Goal: Use online tool/utility: Utilize a website feature to perform a specific function

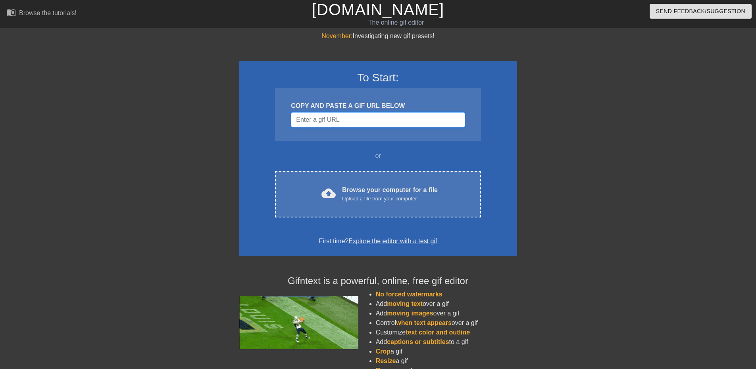
click at [413, 112] on input "Username" at bounding box center [378, 119] width 174 height 15
click at [497, 185] on div "To Start: COPY AND PASTE A GIF URL BELOW or cloud_upload Browse your computer f…" at bounding box center [378, 159] width 278 height 196
click at [384, 121] on input "Username" at bounding box center [378, 119] width 174 height 15
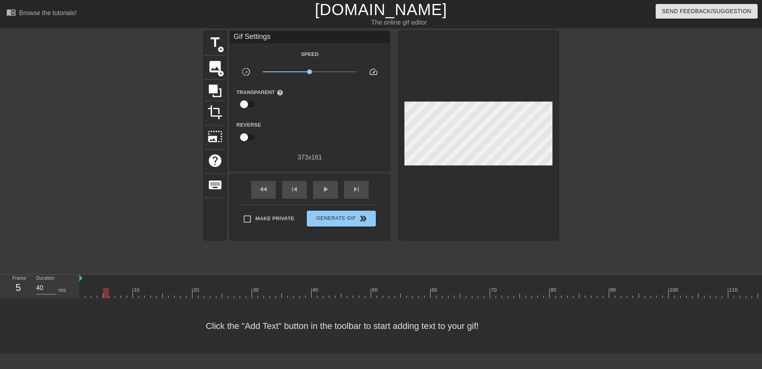
type input "30"
drag, startPoint x: 98, startPoint y: 290, endPoint x: 76, endPoint y: 305, distance: 26.3
click at [75, 296] on div "Frame 1 Duration 30 ms 10 20 30 40 50 60 70 80 90 100 110 120 130 140 150" at bounding box center [381, 287] width 762 height 24
click at [217, 44] on span "title" at bounding box center [214, 42] width 15 height 15
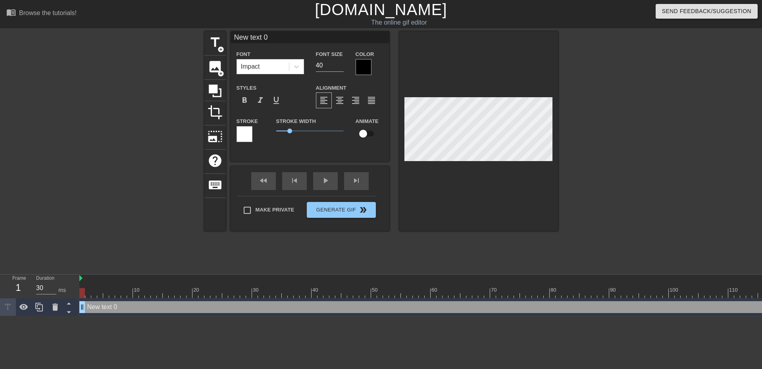
scroll to position [1, 1]
type input "J"
type textarea "J"
type input "[PERSON_NAME]"
type textarea "[PERSON_NAME]"
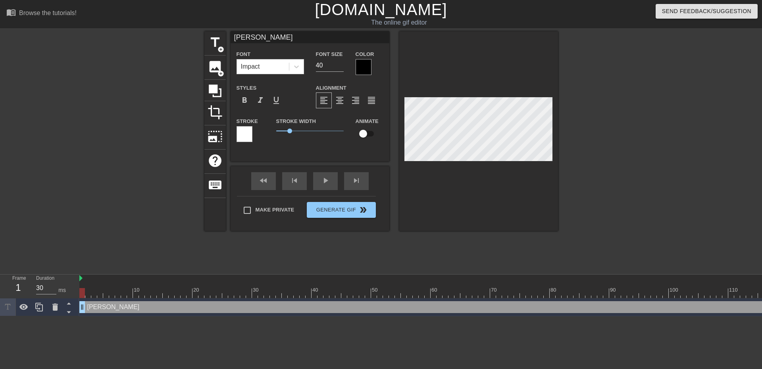
type input "[PERSON_NAME]"
type textarea "[PERSON_NAME]"
type input "Ja i"
type textarea "Ja i"
type input "Ja i"
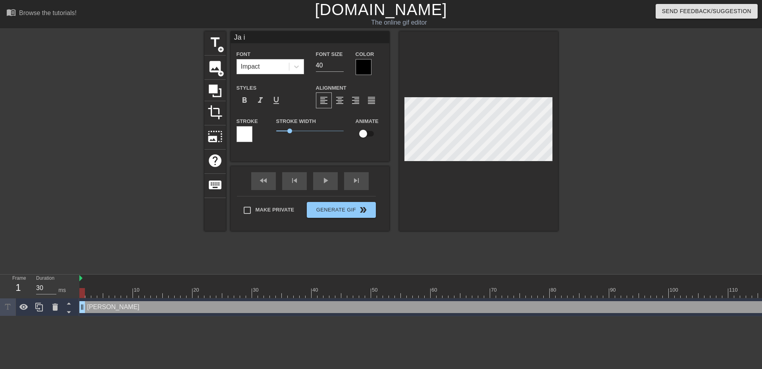
type textarea "Ja i"
type input "Ja i K"
type textarea "Ja i K"
type input "Ja i Kr"
type textarea "Ja i Kr"
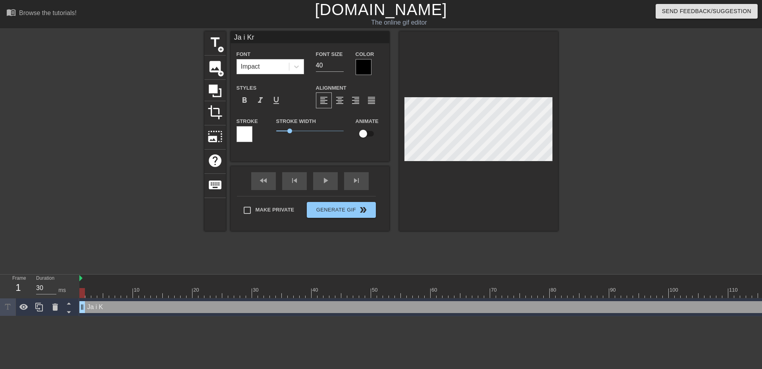
type input "Ja i Krz"
type textarea "Ja i Krz"
type input "Ja i Krzy"
type textarea "Ja i Krzy"
type input "[PERSON_NAME]"
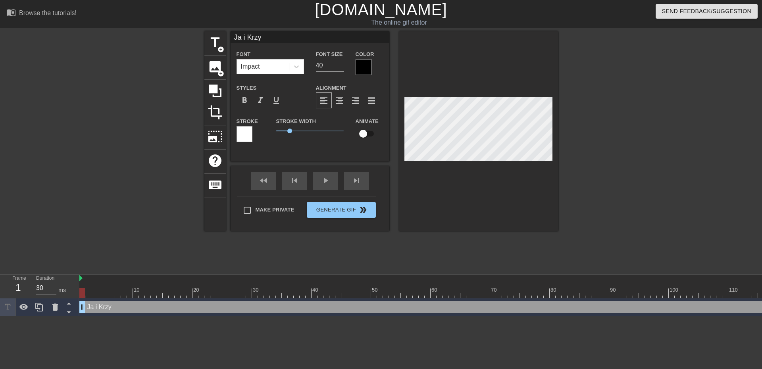
type textarea "[PERSON_NAME]"
type input "Ja i Krzysi"
type textarea "Ja i Krzysi"
type input "Ja i Krzysie"
type textarea "Ja i Krzysie"
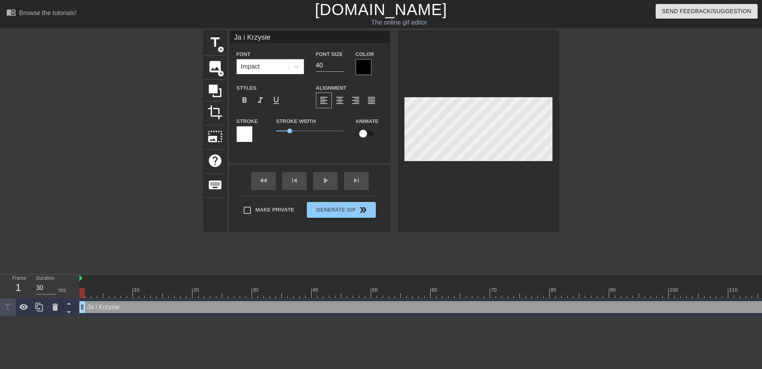
scroll to position [1, 2]
type input "[PERSON_NAME]"
type textarea "[PERSON_NAME]"
click at [327, 67] on input "40" at bounding box center [330, 65] width 28 height 13
click at [341, 68] on input "39" at bounding box center [330, 65] width 28 height 13
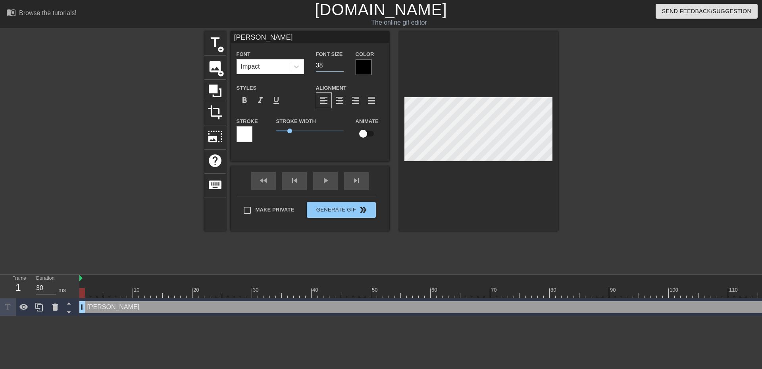
click at [341, 68] on input "38" at bounding box center [330, 65] width 28 height 13
click at [341, 68] on input "37" at bounding box center [330, 65] width 28 height 13
type input "16"
click at [340, 68] on input "16" at bounding box center [330, 65] width 28 height 13
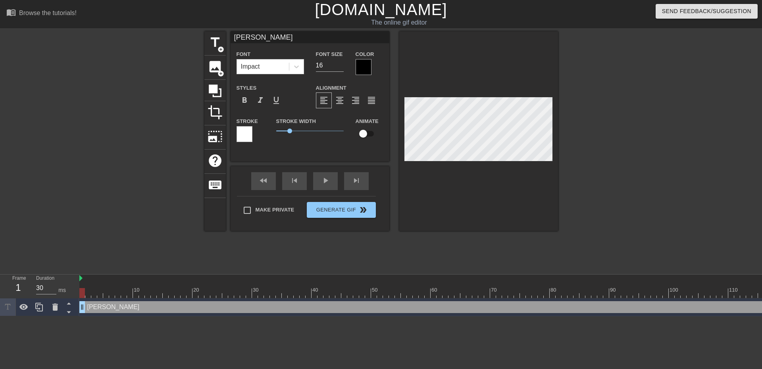
click at [622, 152] on div at bounding box center [626, 150] width 119 height 238
click at [602, 138] on div at bounding box center [626, 150] width 119 height 238
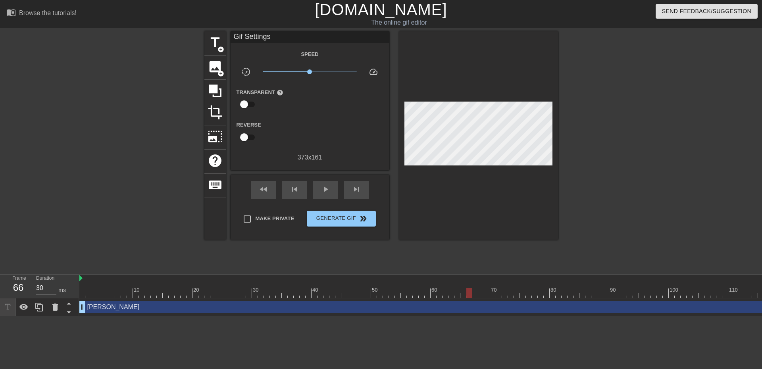
drag, startPoint x: 84, startPoint y: 293, endPoint x: 476, endPoint y: 296, distance: 391.9
click at [472, 296] on div at bounding box center [469, 293] width 6 height 10
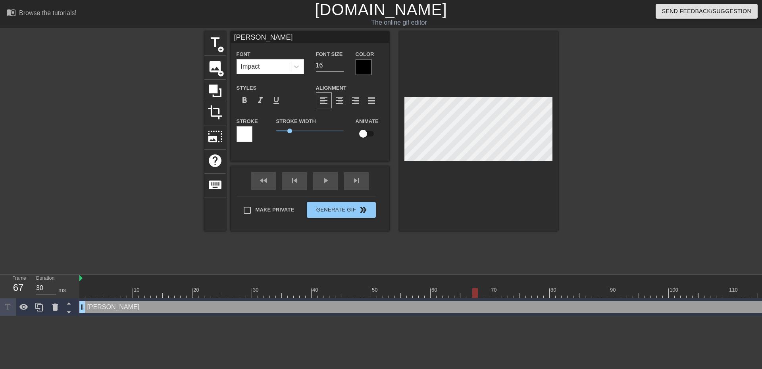
click at [491, 246] on div "title add_circle image add_circle crop photo_size_select_large help keyboard [P…" at bounding box center [380, 150] width 353 height 238
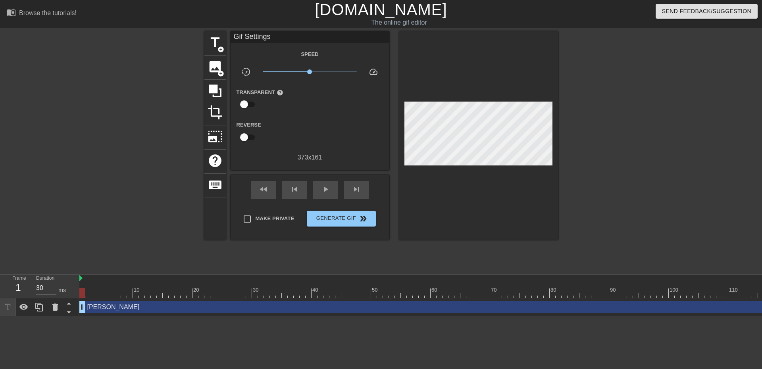
drag, startPoint x: 472, startPoint y: 292, endPoint x: 79, endPoint y: 279, distance: 394.1
click at [79, 279] on div "Frame 1 Duration 30 ms 10 20 30 40 50 60 70 80 90 100 110 120 130 140 150" at bounding box center [381, 296] width 762 height 42
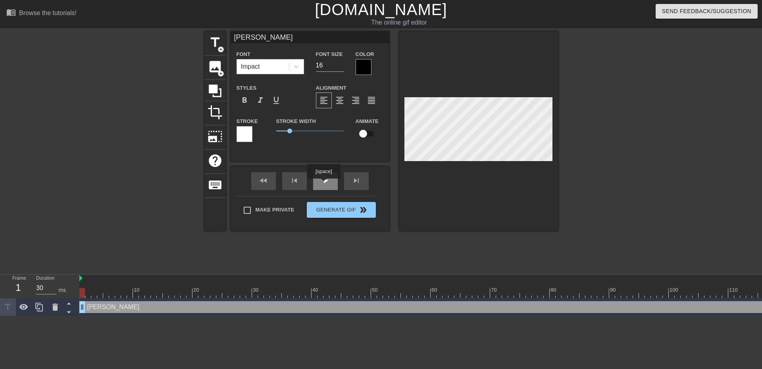
click at [323, 184] on span "play_arrow" at bounding box center [326, 181] width 10 height 10
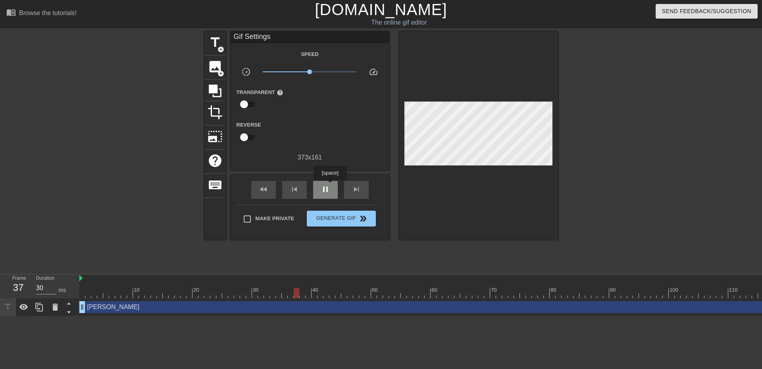
click at [330, 186] on span "pause" at bounding box center [326, 189] width 10 height 10
click at [330, 188] on div "play_arrow" at bounding box center [325, 190] width 25 height 18
click at [330, 188] on div "pause" at bounding box center [325, 190] width 25 height 18
type input "30"
drag, startPoint x: 491, startPoint y: 292, endPoint x: 0, endPoint y: 275, distance: 490.6
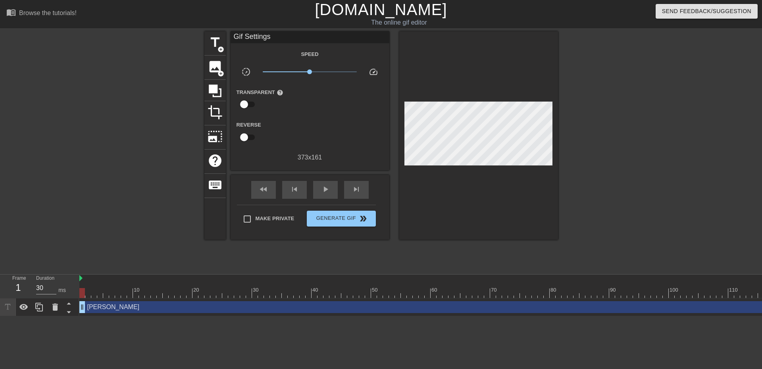
click at [0, 275] on div "Frame 1 Duration 30 ms 10 20 30 40 50 60 70 80 90 100 110 120 130 140 150" at bounding box center [381, 296] width 762 height 42
click at [91, 307] on div "[PERSON_NAME] drag_handle drag_handle" at bounding box center [686, 307] width 1214 height 12
click at [142, 148] on div at bounding box center [135, 150] width 119 height 238
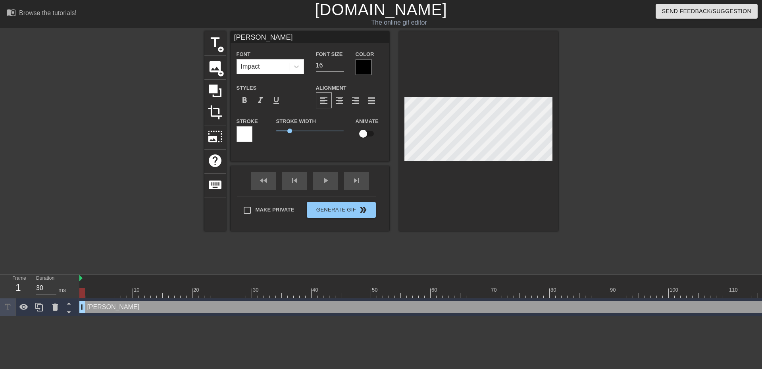
click at [365, 136] on input "checkbox" at bounding box center [362, 133] width 45 height 15
checkbox input "true"
drag, startPoint x: 87, startPoint y: 290, endPoint x: 131, endPoint y: 294, distance: 43.4
click at [131, 294] on div at bounding box center [686, 293] width 1214 height 10
click at [119, 306] on div "[PERSON_NAME] drag_handle drag_handle" at bounding box center [686, 307] width 1214 height 12
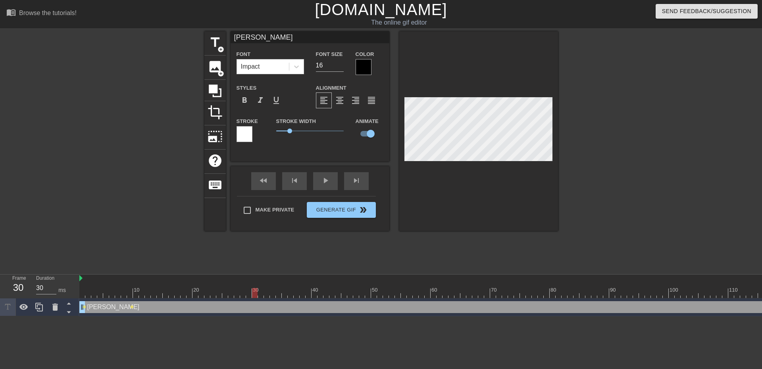
drag, startPoint x: 132, startPoint y: 294, endPoint x: 254, endPoint y: 294, distance: 121.4
click at [254, 294] on div at bounding box center [686, 293] width 1214 height 10
drag, startPoint x: 256, startPoint y: 296, endPoint x: 346, endPoint y: 299, distance: 90.1
click at [346, 299] on div "10 20 30 40 50 60 70 80 90 100 110 120 130 140 150 160" at bounding box center [420, 296] width 682 height 42
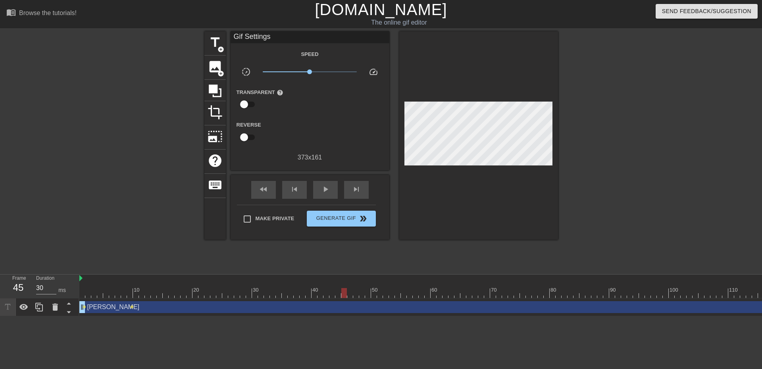
click at [357, 298] on div "[PERSON_NAME] drag_handle drag_handle lens lens" at bounding box center [686, 307] width 1214 height 18
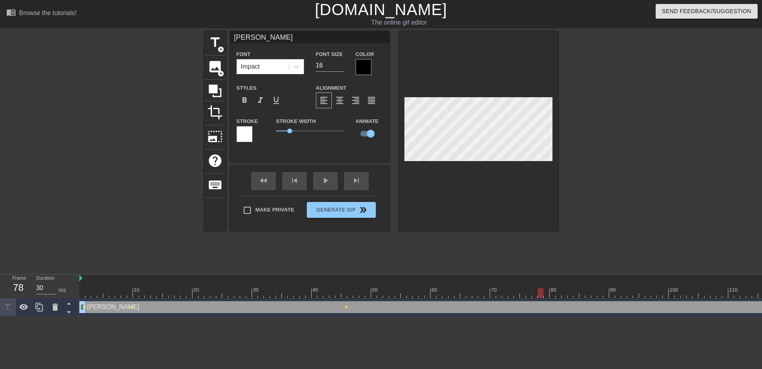
drag, startPoint x: 361, startPoint y: 292, endPoint x: 536, endPoint y: 286, distance: 174.6
click at [542, 290] on div at bounding box center [686, 293] width 1214 height 10
drag, startPoint x: 539, startPoint y: 295, endPoint x: 541, endPoint y: 285, distance: 10.5
click at [541, 285] on div "10 20 30 40 50 60 70 80 90 100 110 120 130 140 150 160" at bounding box center [686, 286] width 1214 height 23
click at [366, 66] on div at bounding box center [363, 67] width 16 height 16
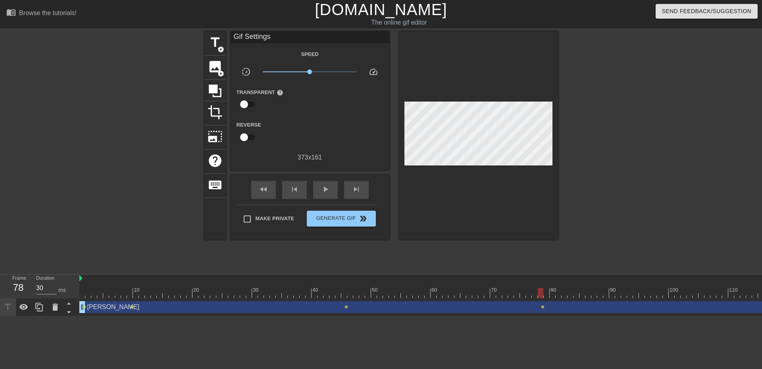
click at [603, 209] on div at bounding box center [626, 150] width 119 height 238
drag, startPoint x: 539, startPoint y: 294, endPoint x: 40, endPoint y: 273, distance: 500.3
click at [40, 273] on div "menu_book Browse the tutorials! [DOMAIN_NAME] The online gif editor Send Feedba…" at bounding box center [381, 158] width 762 height 316
click at [323, 188] on span "play_arrow" at bounding box center [326, 189] width 10 height 10
click at [324, 187] on span "pause" at bounding box center [326, 189] width 10 height 10
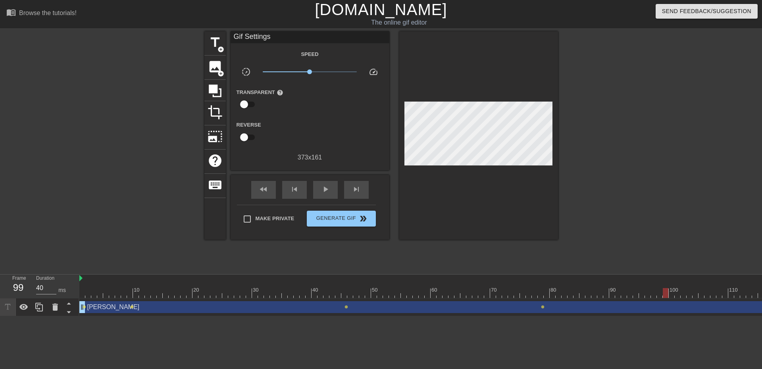
click at [496, 285] on div at bounding box center [499, 287] width 6 height 10
click at [321, 186] on span "play_arrow" at bounding box center [326, 189] width 10 height 10
click at [321, 186] on span "pause" at bounding box center [326, 189] width 10 height 10
click at [93, 295] on div at bounding box center [686, 293] width 1214 height 10
drag, startPoint x: 94, startPoint y: 294, endPoint x: 81, endPoint y: 299, distance: 13.4
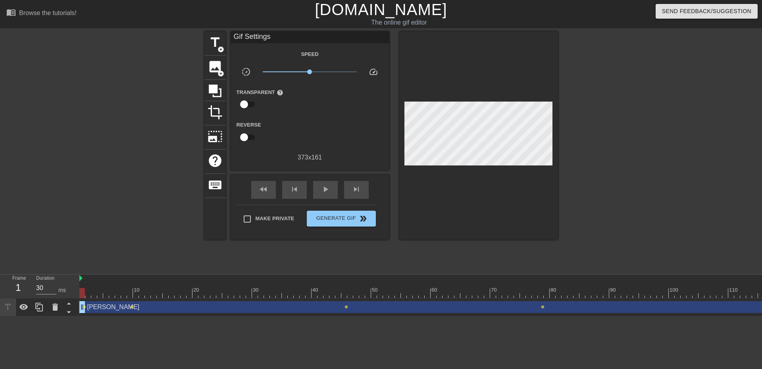
click at [81, 299] on div "10 20 30 40 50 60 70 80 90 100 110 120 130 140 150 160" at bounding box center [420, 296] width 682 height 42
click at [284, 298] on div at bounding box center [686, 293] width 1214 height 10
type input "30"
drag, startPoint x: 280, startPoint y: 296, endPoint x: 48, endPoint y: 295, distance: 232.9
click at [47, 294] on div "Frame 1 Duration 30 ms 10 20 30 40 50 60 70 80 90 100 110 120 130 140 150" at bounding box center [381, 296] width 762 height 42
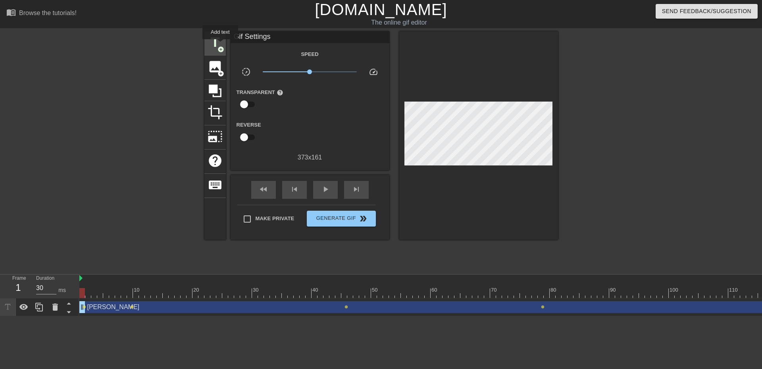
click at [220, 44] on span "title" at bounding box center [214, 42] width 15 height 15
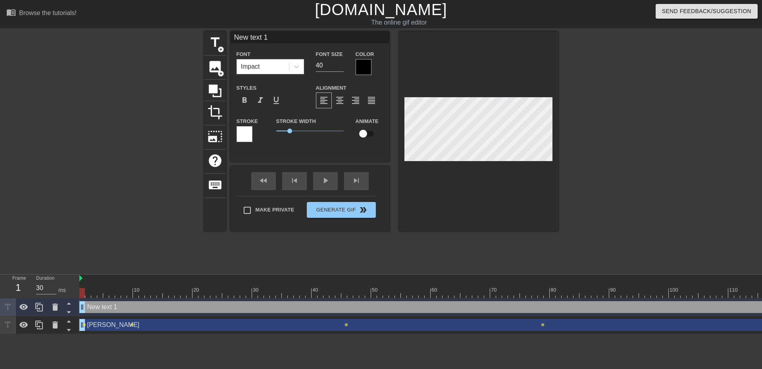
scroll to position [1, 2]
type input "N"
type textarea "N"
type input "Ni"
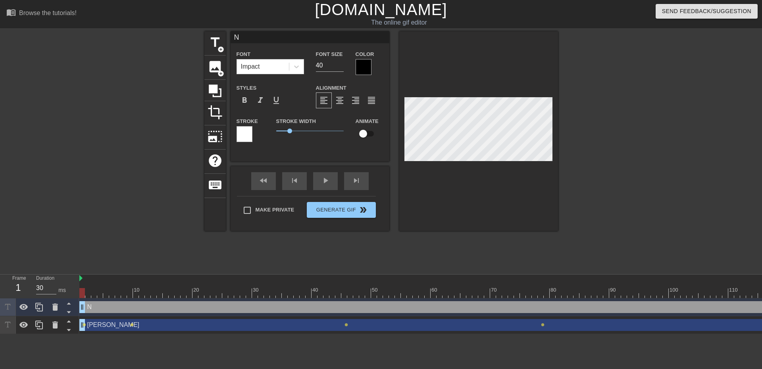
type textarea "Ni"
type input "Nic"
type textarea "Nic"
type input "Nico"
type textarea "Nico"
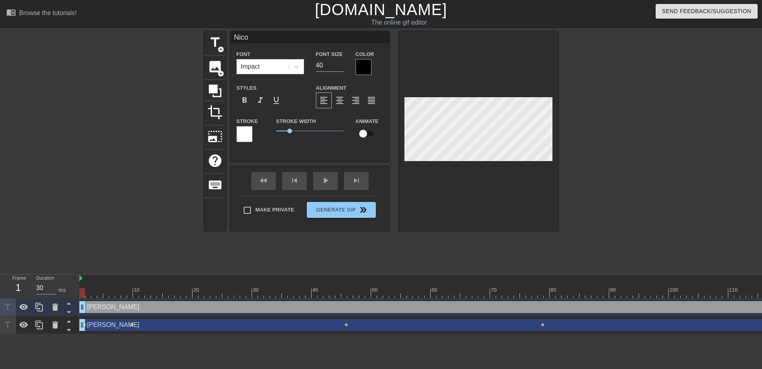
type input "[PERSON_NAME]"
type textarea "[PERSON_NAME]"
type input "[PERSON_NAME]"
type textarea "[PERSON_NAME]"
drag, startPoint x: 331, startPoint y: 63, endPoint x: 314, endPoint y: 65, distance: 17.2
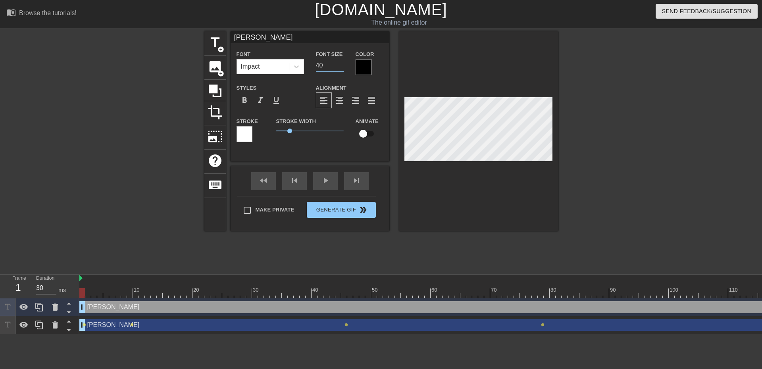
click at [314, 65] on div "Font Size 40" at bounding box center [330, 62] width 40 height 26
click at [341, 67] on input "21" at bounding box center [330, 65] width 28 height 13
click at [341, 69] on input "20" at bounding box center [330, 65] width 28 height 13
type input "19"
click at [341, 69] on input "19" at bounding box center [330, 65] width 28 height 13
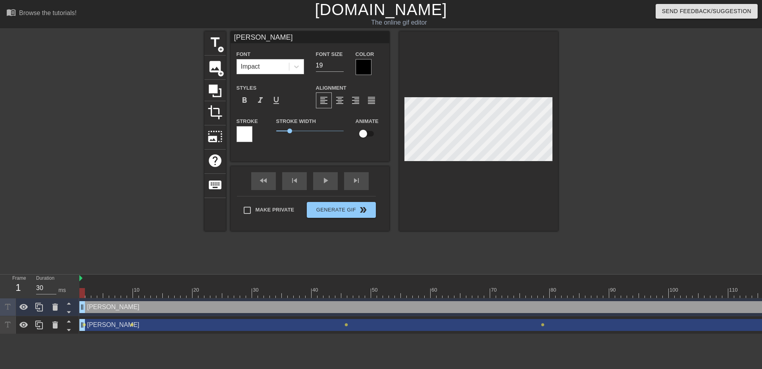
click at [615, 134] on div at bounding box center [626, 150] width 119 height 238
click at [367, 132] on input "checkbox" at bounding box center [362, 133] width 45 height 15
checkbox input "true"
drag, startPoint x: 81, startPoint y: 280, endPoint x: 74, endPoint y: 280, distance: 6.7
click at [74, 280] on div "Frame 1 Duration 30 ms 10 20 30 40 50 60 70 80 90 100 110 120 130 140 150" at bounding box center [381, 305] width 762 height 60
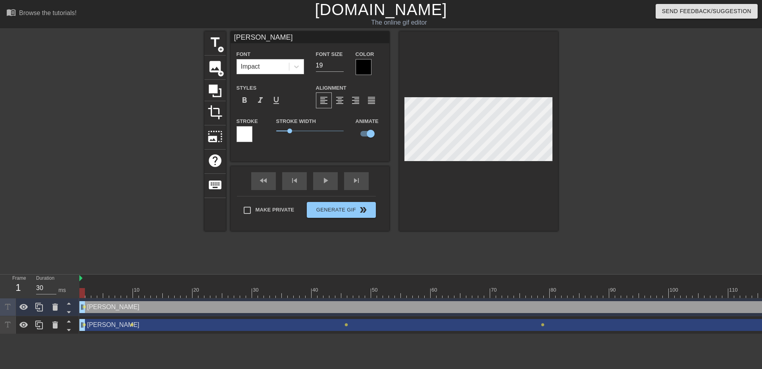
click at [131, 224] on div at bounding box center [135, 150] width 119 height 238
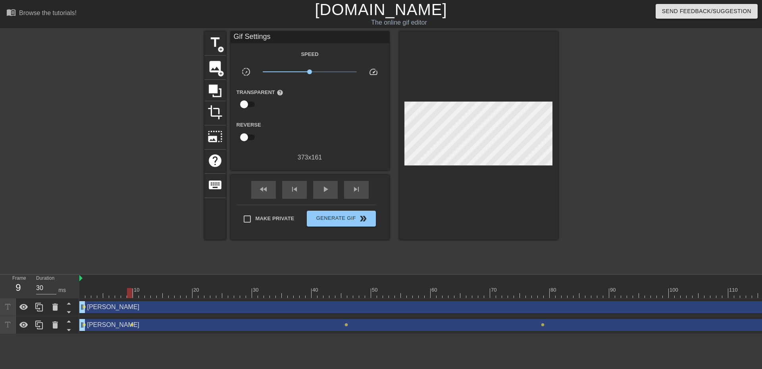
drag, startPoint x: 82, startPoint y: 293, endPoint x: 128, endPoint y: 296, distance: 45.7
click at [128, 296] on div at bounding box center [130, 293] width 6 height 10
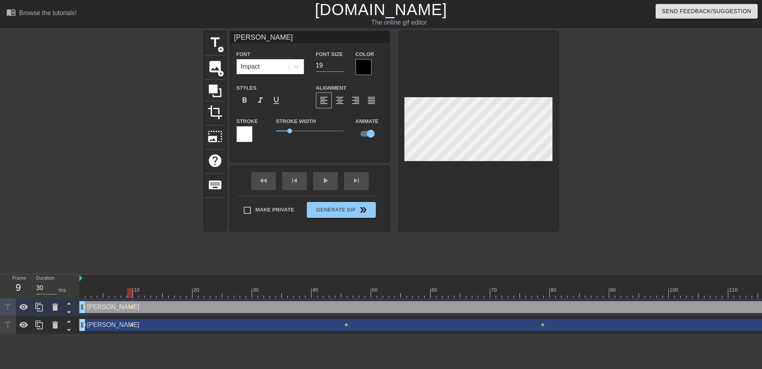
click at [609, 180] on div at bounding box center [626, 150] width 119 height 238
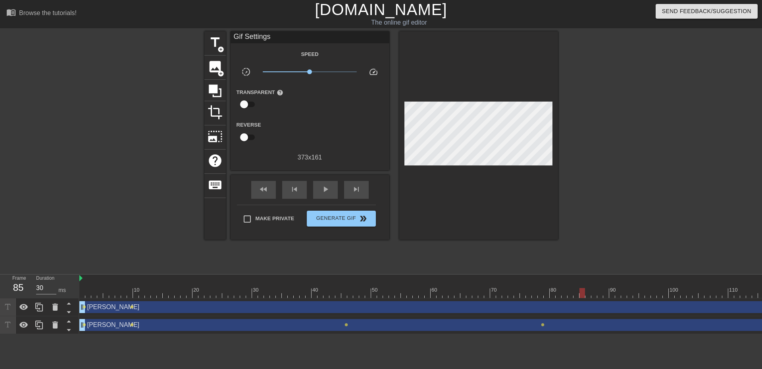
drag, startPoint x: 129, startPoint y: 292, endPoint x: 582, endPoint y: 293, distance: 452.2
click at [582, 293] on div at bounding box center [582, 293] width 6 height 10
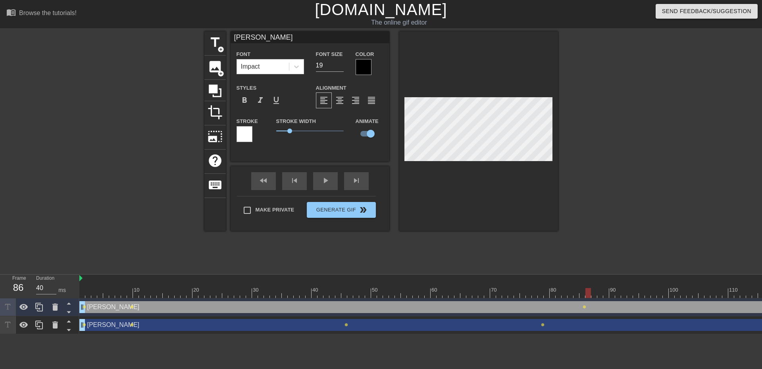
drag, startPoint x: 581, startPoint y: 296, endPoint x: 586, endPoint y: 296, distance: 4.4
click at [586, 296] on div at bounding box center [588, 293] width 6 height 10
drag, startPoint x: 588, startPoint y: 295, endPoint x: 593, endPoint y: 295, distance: 4.8
click at [593, 295] on div at bounding box center [594, 293] width 6 height 10
click at [598, 294] on div at bounding box center [686, 293] width 1214 height 10
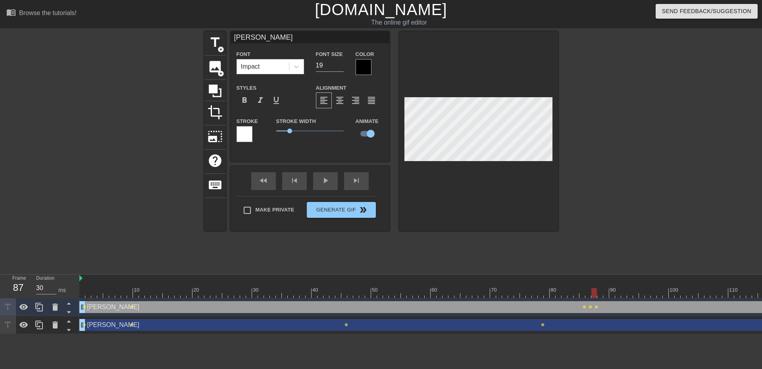
click at [597, 294] on div at bounding box center [686, 293] width 1214 height 10
click at [598, 292] on div at bounding box center [600, 293] width 6 height 10
click at [568, 131] on div "title add_circle image add_circle crop photo_size_select_large help keyboard Ni…" at bounding box center [381, 150] width 762 height 238
click at [214, 288] on div at bounding box center [686, 293] width 1214 height 10
click at [209, 291] on div at bounding box center [686, 293] width 1214 height 10
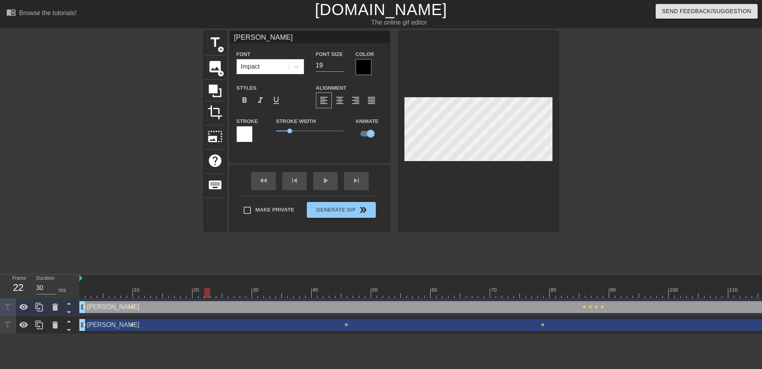
drag, startPoint x: 208, startPoint y: 293, endPoint x: 33, endPoint y: 284, distance: 175.2
click at [33, 284] on div "Frame 22 Duration 30 ms 10 20 30 40 50 60 70 80 90 100 110 120 130 140 150" at bounding box center [381, 305] width 762 height 60
click at [323, 185] on span "play_arrow" at bounding box center [326, 181] width 10 height 10
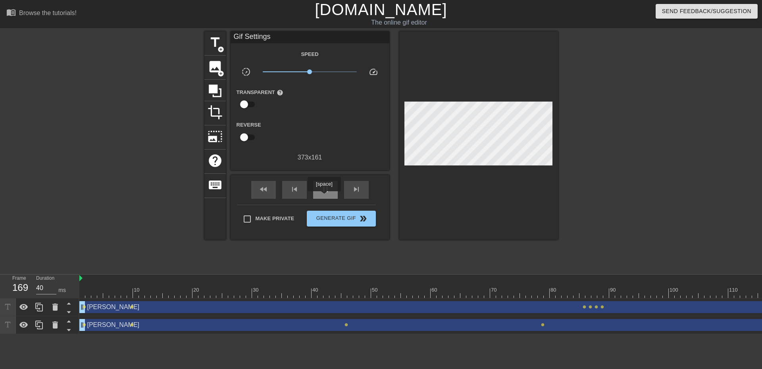
click at [324, 197] on div "pause" at bounding box center [325, 190] width 25 height 18
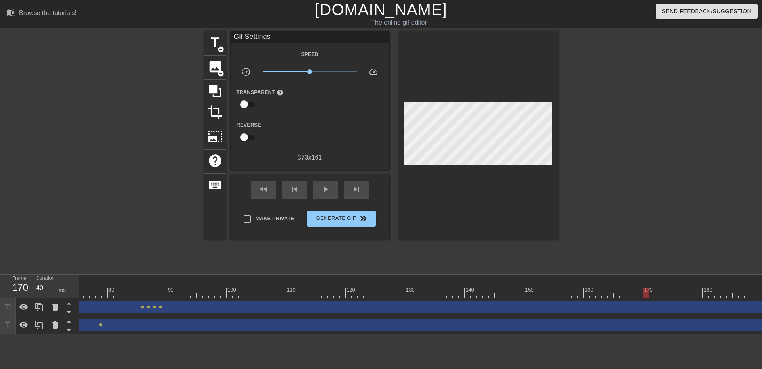
click at [359, 293] on div at bounding box center [244, 293] width 1214 height 10
drag, startPoint x: 359, startPoint y: 294, endPoint x: 348, endPoint y: 286, distance: 13.6
click at [348, 286] on div "10 20 30 40 50 60 70 80 90 100 110 120 130 140 150 160" at bounding box center [244, 286] width 1214 height 23
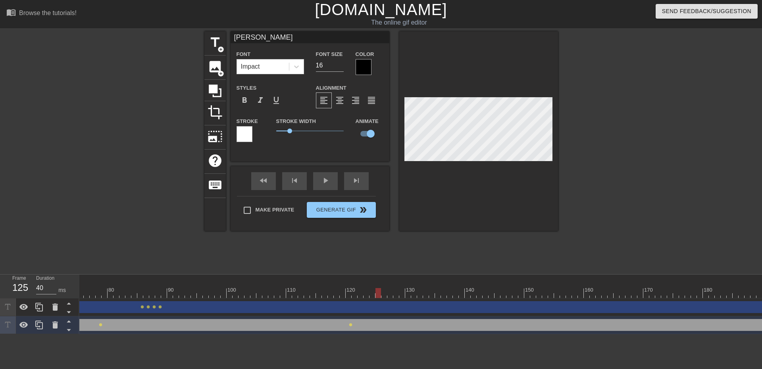
drag, startPoint x: 349, startPoint y: 296, endPoint x: 379, endPoint y: 293, distance: 30.2
click at [379, 293] on div at bounding box center [378, 293] width 6 height 10
drag, startPoint x: 378, startPoint y: 294, endPoint x: 384, endPoint y: 294, distance: 5.2
click at [384, 294] on div at bounding box center [384, 293] width 6 height 10
drag, startPoint x: 384, startPoint y: 297, endPoint x: 395, endPoint y: 294, distance: 12.3
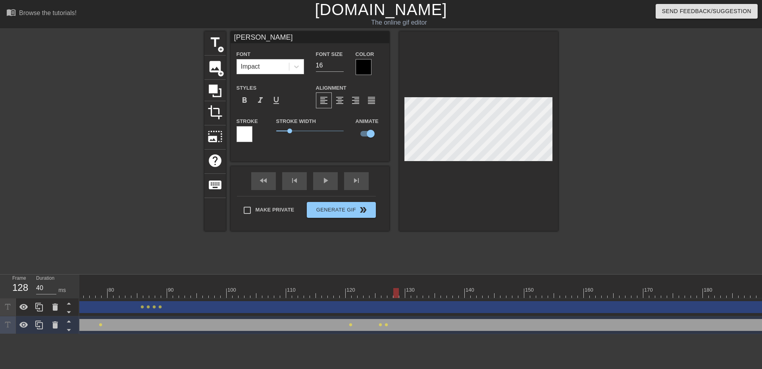
click at [395, 294] on div at bounding box center [396, 293] width 6 height 10
drag, startPoint x: 395, startPoint y: 296, endPoint x: 468, endPoint y: 243, distance: 90.3
click at [451, 293] on div at bounding box center [450, 293] width 6 height 10
drag, startPoint x: 449, startPoint y: 292, endPoint x: 561, endPoint y: 286, distance: 112.8
click at [561, 286] on div "10 20 30 40 50 60 70 80 90 100 110 120 130 140 150 160" at bounding box center [244, 286] width 1214 height 23
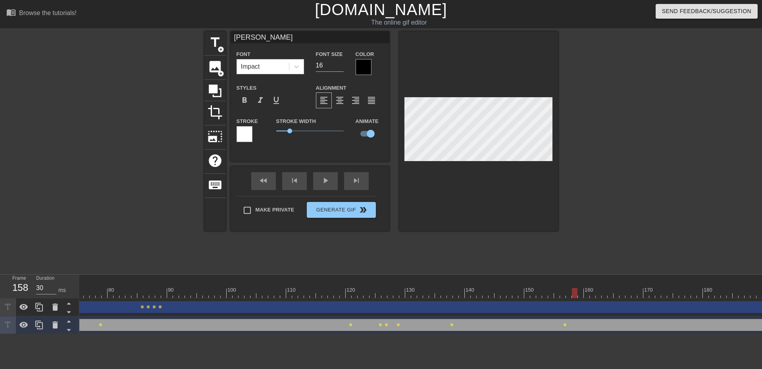
drag, startPoint x: 564, startPoint y: 292, endPoint x: 578, endPoint y: 292, distance: 13.9
click at [577, 292] on div at bounding box center [575, 293] width 6 height 10
drag, startPoint x: 580, startPoint y: 293, endPoint x: 566, endPoint y: 294, distance: 13.9
click at [566, 294] on div at bounding box center [569, 293] width 6 height 10
drag, startPoint x: 568, startPoint y: 293, endPoint x: 572, endPoint y: 293, distance: 4.8
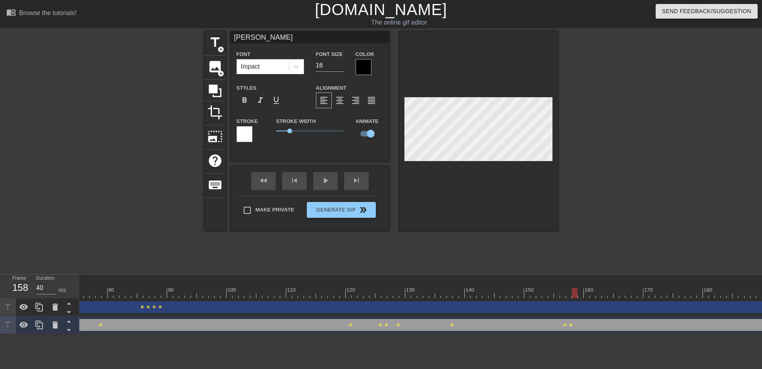
click at [572, 293] on div at bounding box center [575, 293] width 6 height 10
drag, startPoint x: 574, startPoint y: 292, endPoint x: 579, endPoint y: 292, distance: 4.8
click at [579, 292] on div at bounding box center [581, 293] width 6 height 10
click at [583, 294] on div at bounding box center [244, 293] width 1214 height 10
click at [584, 290] on div at bounding box center [587, 293] width 6 height 10
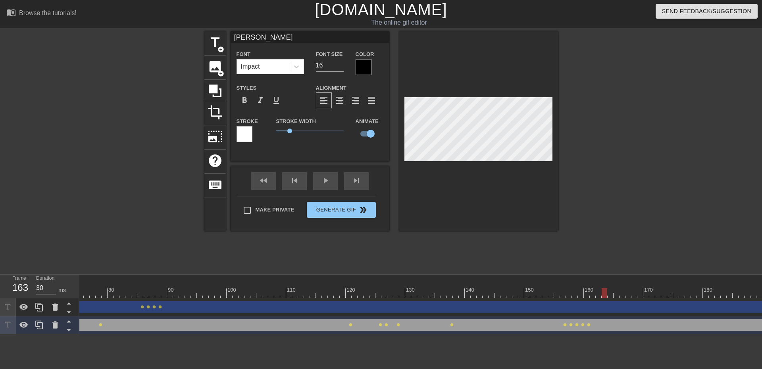
drag, startPoint x: 585, startPoint y: 295, endPoint x: 600, endPoint y: 294, distance: 15.1
click at [600, 294] on div at bounding box center [244, 293] width 1214 height 10
drag, startPoint x: 604, startPoint y: 295, endPoint x: 593, endPoint y: 295, distance: 10.3
click at [593, 295] on div at bounding box center [592, 293] width 6 height 10
click at [596, 293] on div at bounding box center [598, 293] width 6 height 10
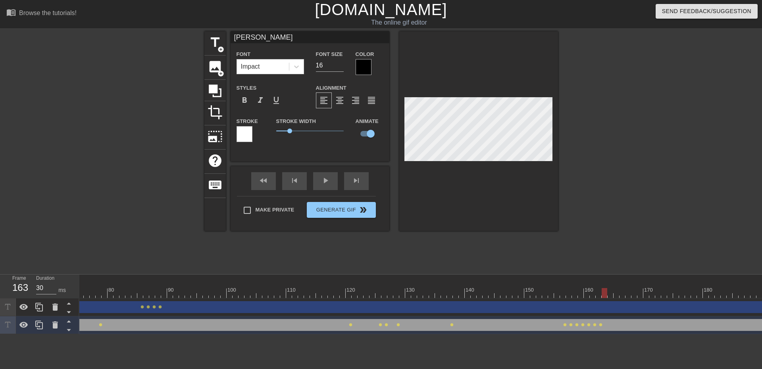
click at [603, 292] on div at bounding box center [604, 293] width 6 height 10
drag, startPoint x: 604, startPoint y: 297, endPoint x: 760, endPoint y: 298, distance: 155.9
click at [755, 298] on div at bounding box center [759, 293] width 6 height 10
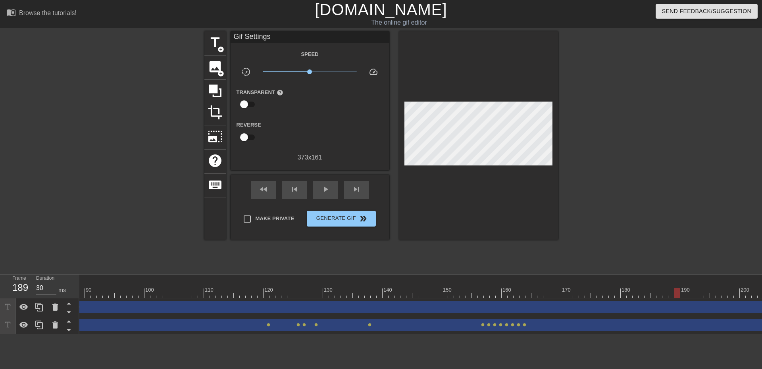
scroll to position [0, 534]
drag, startPoint x: 668, startPoint y: 293, endPoint x: 718, endPoint y: 293, distance: 50.0
click at [718, 293] on div at bounding box center [153, 293] width 1214 height 10
click at [714, 293] on div at bounding box center [715, 293] width 6 height 10
drag, startPoint x: 715, startPoint y: 295, endPoint x: 726, endPoint y: 295, distance: 10.7
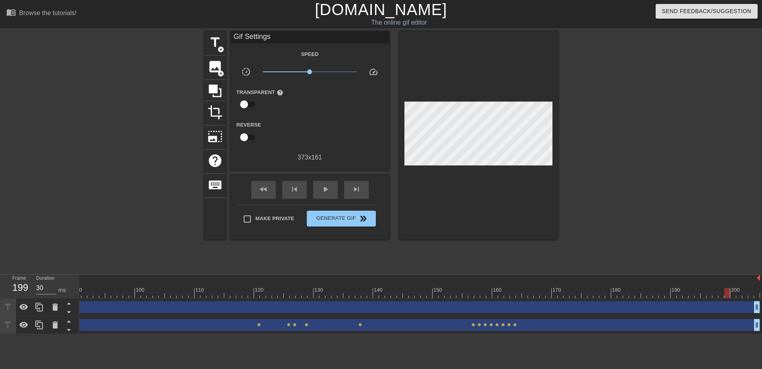
click at [726, 295] on div at bounding box center [727, 293] width 6 height 10
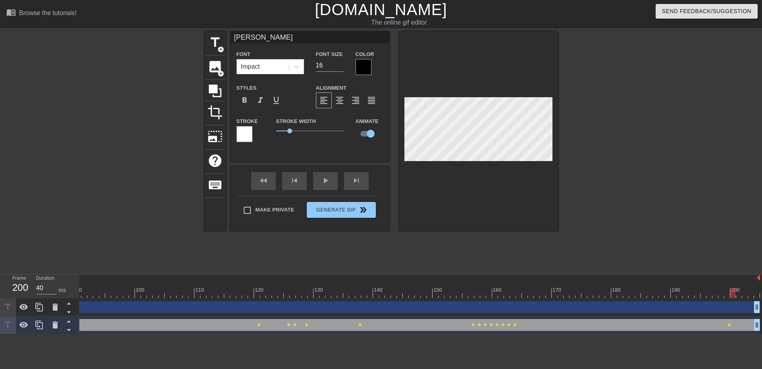
drag, startPoint x: 729, startPoint y: 293, endPoint x: 733, endPoint y: 293, distance: 4.8
click at [733, 293] on div at bounding box center [733, 293] width 6 height 10
drag, startPoint x: 734, startPoint y: 293, endPoint x: 744, endPoint y: 296, distance: 10.5
click at [744, 296] on div at bounding box center [745, 293] width 6 height 10
drag, startPoint x: 745, startPoint y: 292, endPoint x: 0, endPoint y: 286, distance: 744.6
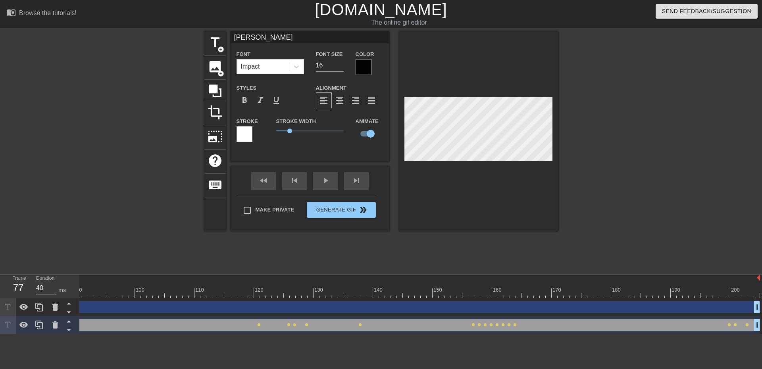
click at [0, 286] on div "Frame 77 Duration 40 ms 10 20 30 40 50 60 70 80 90 100 110 120 130 140 150" at bounding box center [381, 305] width 762 height 60
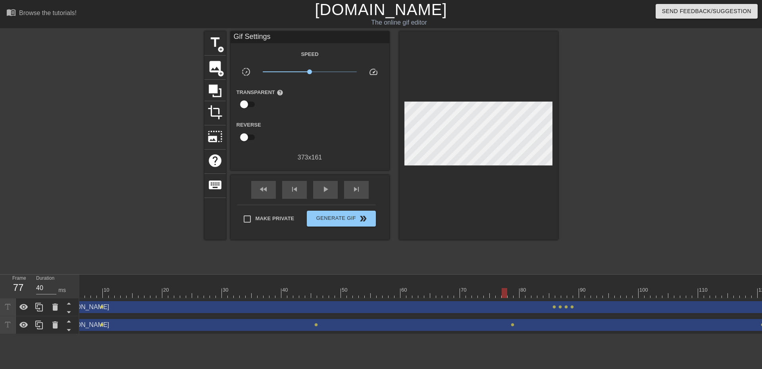
scroll to position [0, 0]
drag, startPoint x: 110, startPoint y: 291, endPoint x: 68, endPoint y: 291, distance: 41.7
click at [66, 291] on div "Frame 2 Duration 30 ms 10 20 30 40 50 60 70 80 90 100 110 120 130 140 150" at bounding box center [381, 305] width 762 height 60
click at [323, 186] on span "play_arrow" at bounding box center [326, 189] width 10 height 10
click at [332, 193] on div "pause" at bounding box center [325, 190] width 25 height 18
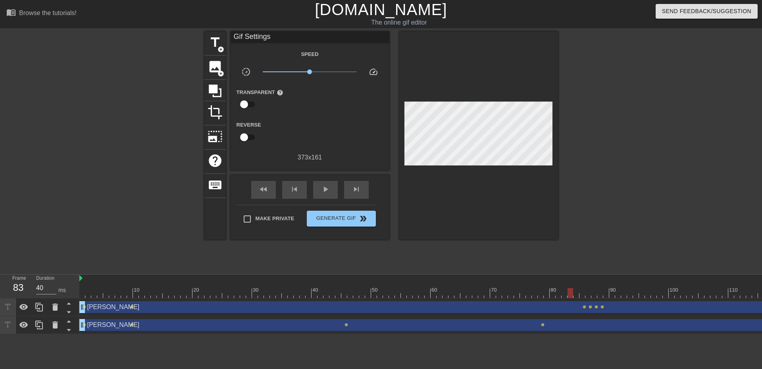
drag, startPoint x: 483, startPoint y: 292, endPoint x: 586, endPoint y: 278, distance: 103.7
click at [586, 278] on div "10 20 30 40 50 60 70 80 90 100 110 120 130 140 150 160" at bounding box center [686, 286] width 1214 height 23
type input "30"
drag, startPoint x: 570, startPoint y: 292, endPoint x: 523, endPoint y: 293, distance: 47.2
click at [523, 293] on div at bounding box center [523, 293] width 6 height 10
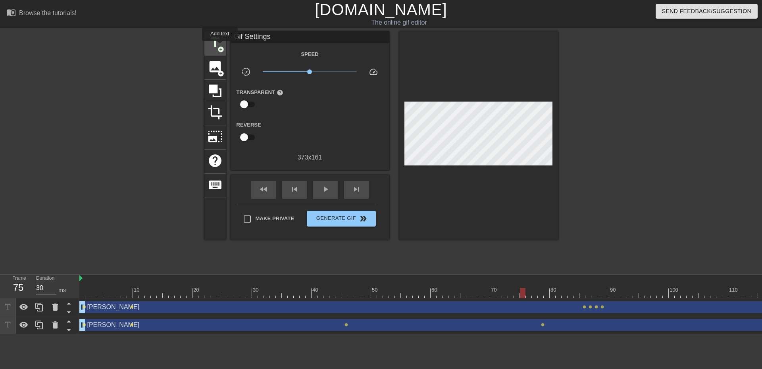
click at [218, 44] on span "title" at bounding box center [214, 42] width 15 height 15
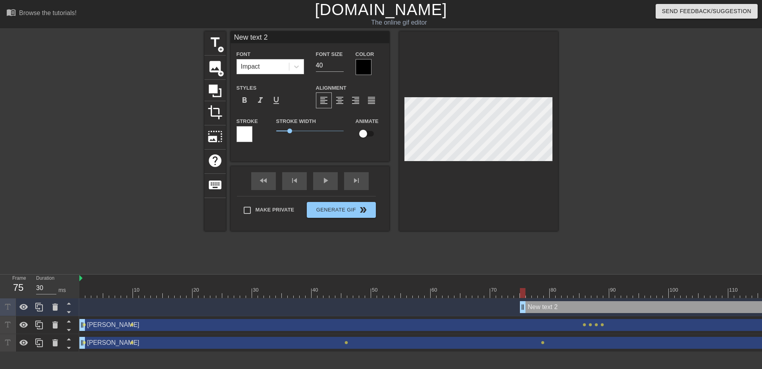
scroll to position [1, 2]
type input "B"
type textarea "B"
type input "BZ"
type textarea "BZ"
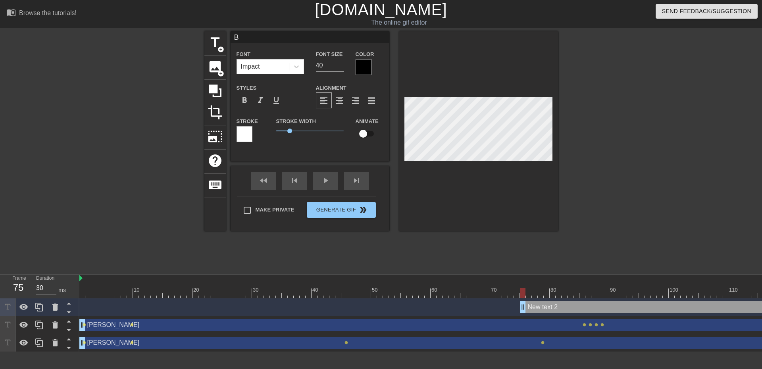
scroll to position [1, 1]
click at [637, 213] on div at bounding box center [626, 150] width 119 height 238
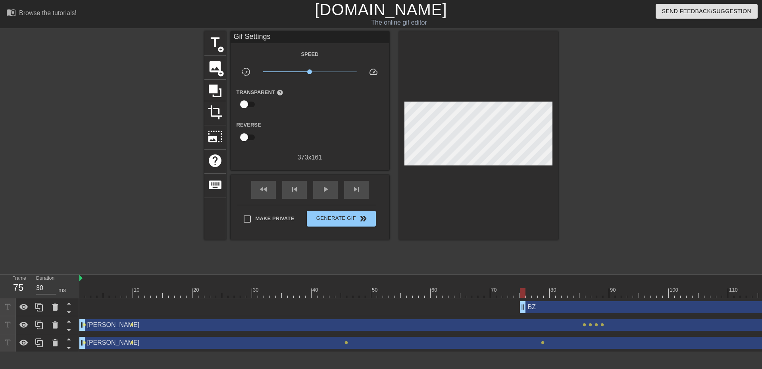
click at [592, 219] on div at bounding box center [626, 150] width 119 height 238
drag, startPoint x: 524, startPoint y: 290, endPoint x: 578, endPoint y: 298, distance: 54.5
click at [578, 298] on div at bounding box center [576, 293] width 6 height 10
click at [626, 261] on div at bounding box center [626, 150] width 119 height 238
type input "40"
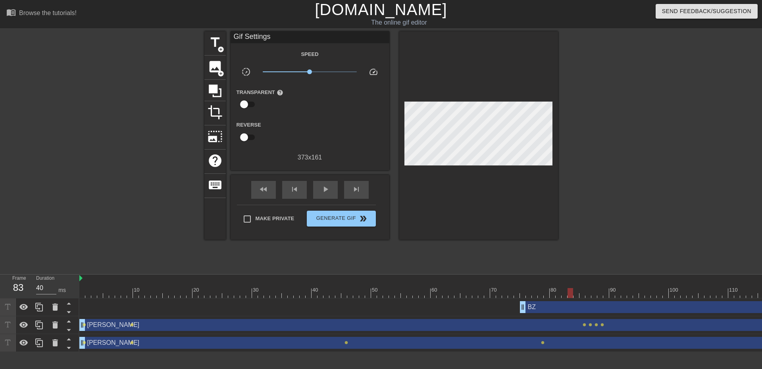
click at [573, 291] on div at bounding box center [686, 293] width 1214 height 10
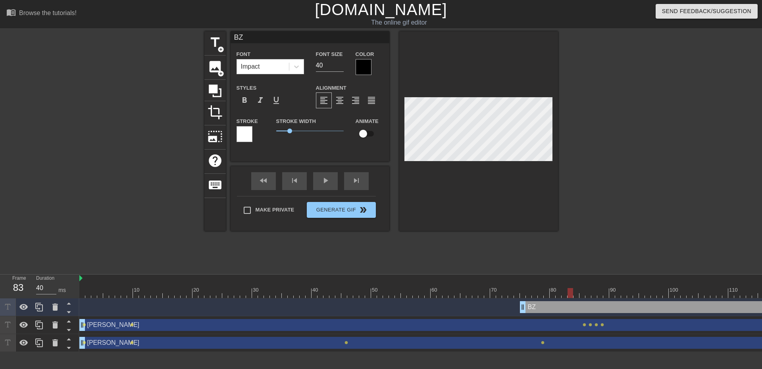
click at [370, 130] on input "checkbox" at bounding box center [362, 133] width 45 height 15
checkbox input "true"
click at [623, 250] on div at bounding box center [626, 150] width 119 height 238
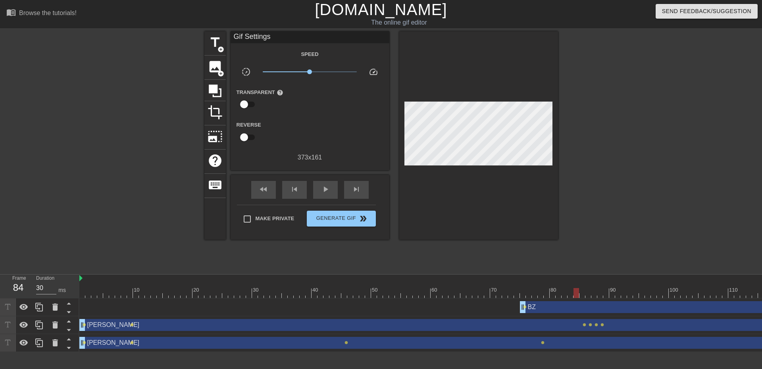
drag, startPoint x: 570, startPoint y: 288, endPoint x: 576, endPoint y: 288, distance: 6.7
click at [576, 288] on div at bounding box center [576, 293] width 6 height 10
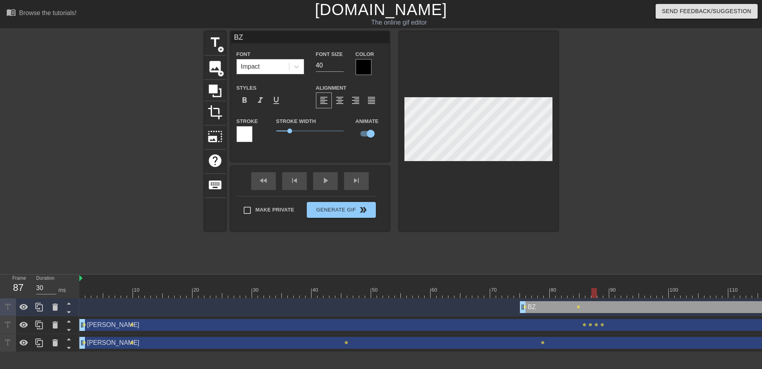
drag, startPoint x: 576, startPoint y: 292, endPoint x: 593, endPoint y: 294, distance: 16.7
click at [593, 294] on div at bounding box center [594, 293] width 6 height 10
type input "30"
drag, startPoint x: 594, startPoint y: 294, endPoint x: 600, endPoint y: 294, distance: 6.0
click at [600, 294] on div at bounding box center [600, 293] width 6 height 10
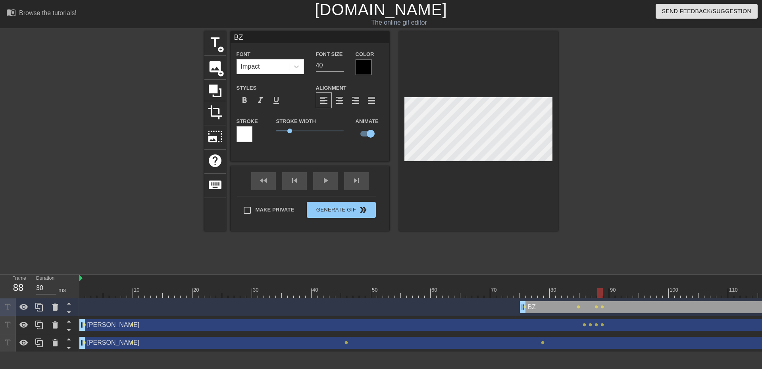
type input "[PERSON_NAME]"
type input "16"
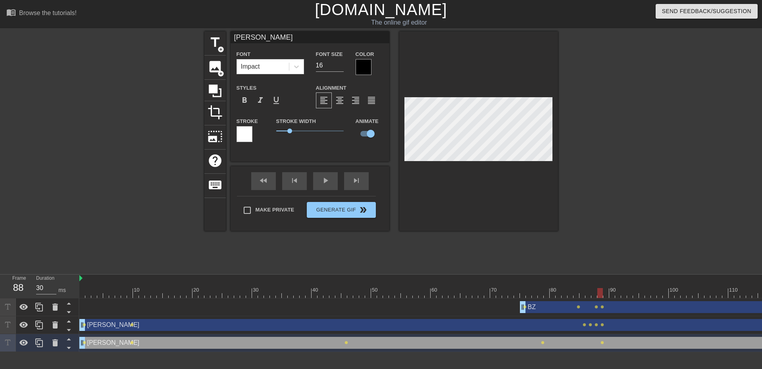
click at [614, 202] on div at bounding box center [626, 150] width 119 height 238
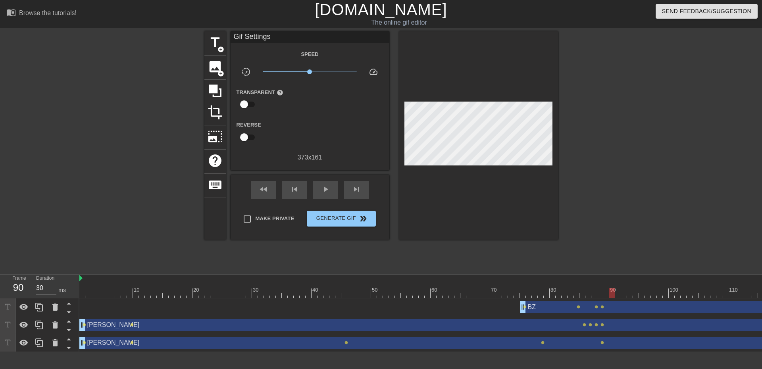
drag, startPoint x: 599, startPoint y: 294, endPoint x: 613, endPoint y: 293, distance: 13.9
click at [614, 296] on div at bounding box center [612, 293] width 6 height 10
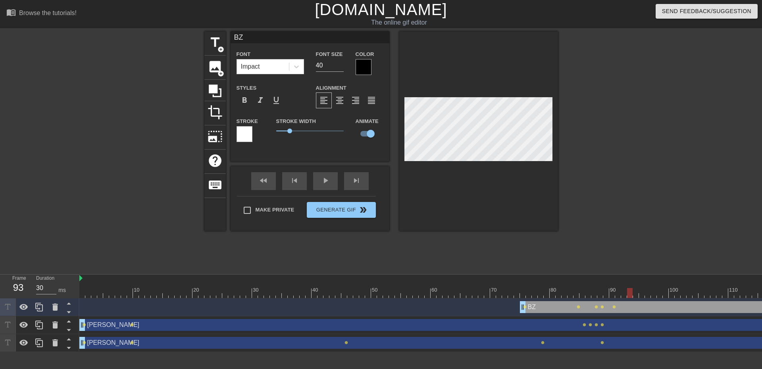
drag, startPoint x: 611, startPoint y: 293, endPoint x: 631, endPoint y: 294, distance: 19.5
click at [631, 294] on div at bounding box center [630, 293] width 6 height 10
drag, startPoint x: 632, startPoint y: 297, endPoint x: 651, endPoint y: 298, distance: 19.1
click at [651, 298] on div at bounding box center [654, 293] width 6 height 10
type input "30"
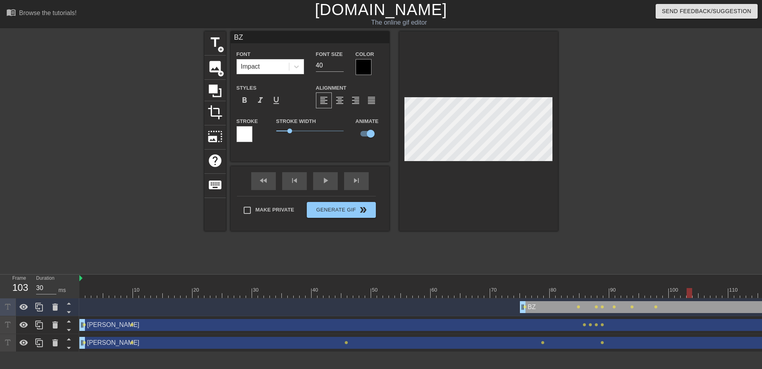
drag, startPoint x: 653, startPoint y: 293, endPoint x: 689, endPoint y: 299, distance: 36.1
click at [689, 299] on div "10 20 30 40 50 60 70 80 90 100 110 120 130 140 150 160" at bounding box center [420, 313] width 682 height 77
type input "[PERSON_NAME]"
type input "16"
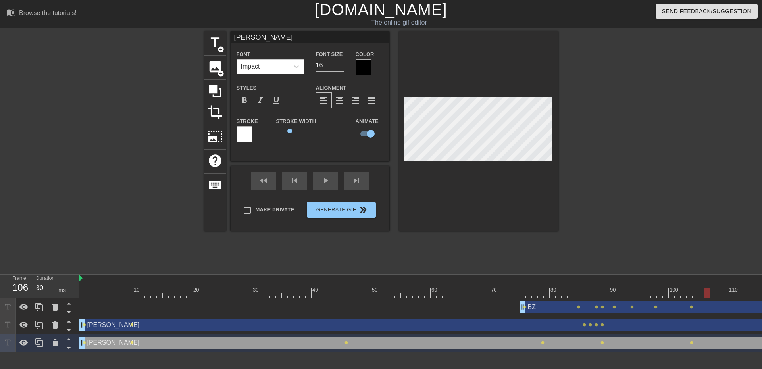
drag, startPoint x: 687, startPoint y: 294, endPoint x: 707, endPoint y: 295, distance: 20.3
click at [707, 295] on div at bounding box center [707, 293] width 6 height 10
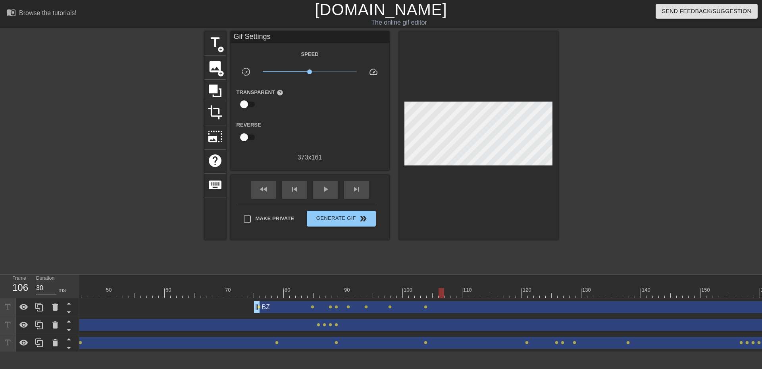
scroll to position [0, 295]
drag, startPoint x: 413, startPoint y: 293, endPoint x: 443, endPoint y: 293, distance: 30.2
click at [443, 293] on div at bounding box center [442, 293] width 6 height 10
drag, startPoint x: 440, startPoint y: 291, endPoint x: 416, endPoint y: 292, distance: 24.2
click at [416, 292] on div at bounding box center [418, 293] width 6 height 10
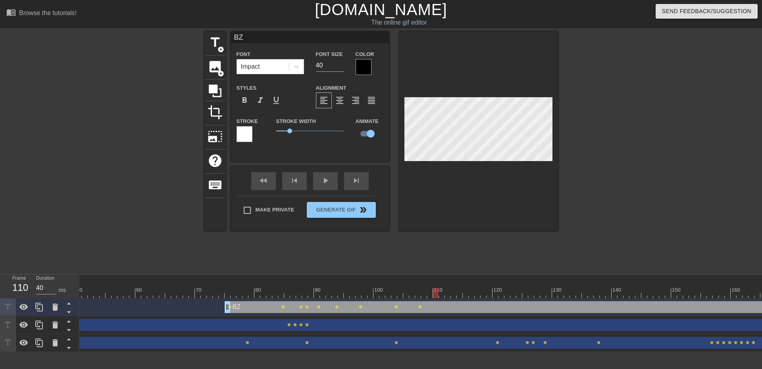
drag, startPoint x: 417, startPoint y: 293, endPoint x: 443, endPoint y: 276, distance: 31.2
click at [437, 292] on div at bounding box center [436, 293] width 6 height 10
drag, startPoint x: 434, startPoint y: 296, endPoint x: 461, endPoint y: 296, distance: 26.6
click at [461, 296] on div at bounding box center [460, 293] width 6 height 10
drag, startPoint x: 460, startPoint y: 293, endPoint x: 482, endPoint y: 295, distance: 21.5
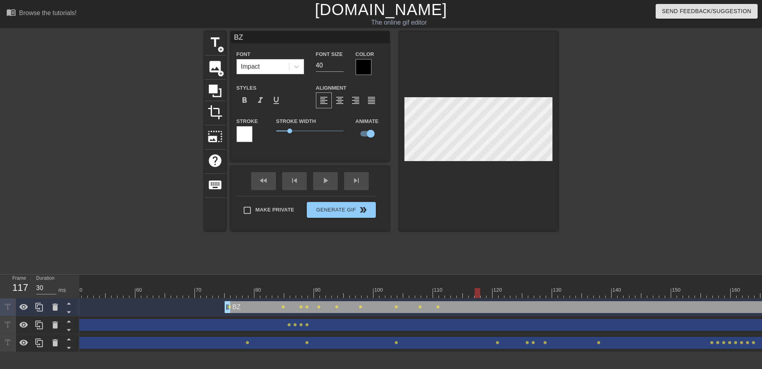
click at [480, 295] on div at bounding box center [477, 293] width 6 height 10
drag, startPoint x: 484, startPoint y: 293, endPoint x: 470, endPoint y: 296, distance: 14.9
click at [470, 296] on div at bounding box center [471, 293] width 6 height 10
drag, startPoint x: 471, startPoint y: 291, endPoint x: 480, endPoint y: 293, distance: 8.5
click at [480, 293] on div at bounding box center [477, 293] width 6 height 10
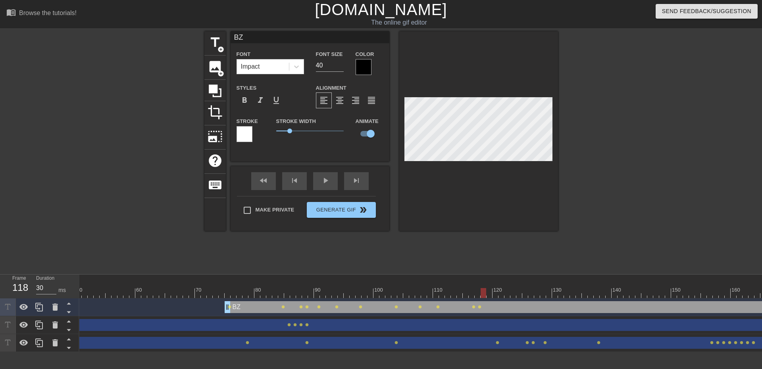
drag, startPoint x: 476, startPoint y: 291, endPoint x: 483, endPoint y: 293, distance: 6.5
click at [483, 293] on div at bounding box center [483, 293] width 6 height 10
drag, startPoint x: 484, startPoint y: 291, endPoint x: 503, endPoint y: 293, distance: 19.1
click at [503, 293] on div at bounding box center [501, 293] width 6 height 10
drag, startPoint x: 501, startPoint y: 294, endPoint x: 545, endPoint y: 296, distance: 43.7
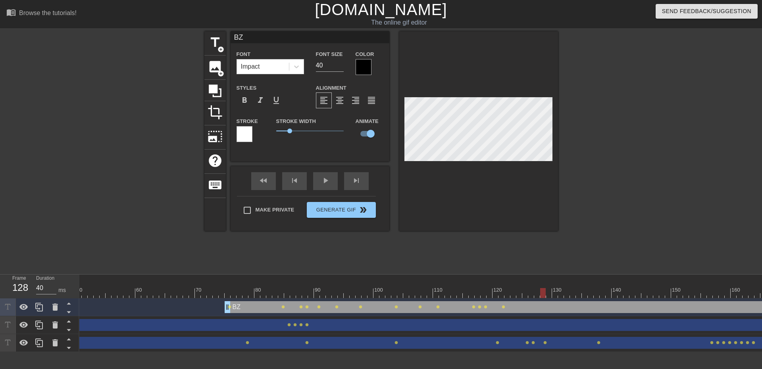
click at [545, 296] on div at bounding box center [543, 293] width 6 height 10
click at [539, 294] on div at bounding box center [391, 293] width 1214 height 10
drag, startPoint x: 537, startPoint y: 295, endPoint x: 550, endPoint y: 293, distance: 12.9
click at [550, 293] on div at bounding box center [549, 293] width 6 height 10
drag, startPoint x: 549, startPoint y: 298, endPoint x: 582, endPoint y: 231, distance: 73.6
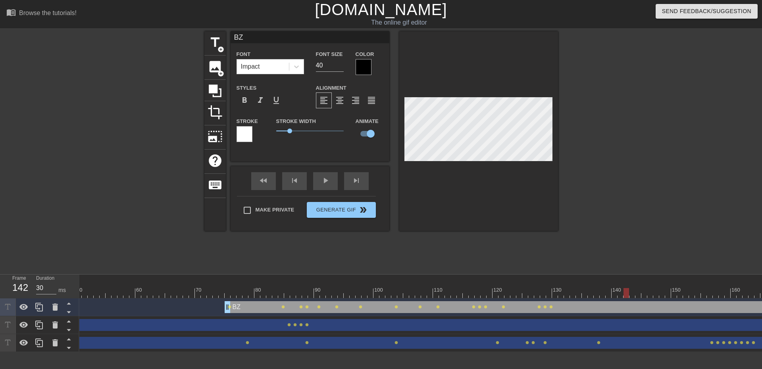
click at [627, 296] on div at bounding box center [626, 293] width 6 height 10
drag, startPoint x: 626, startPoint y: 294, endPoint x: 636, endPoint y: 295, distance: 9.5
click at [636, 295] on div at bounding box center [638, 293] width 6 height 10
drag, startPoint x: 637, startPoint y: 296, endPoint x: 661, endPoint y: 297, distance: 23.8
click at [661, 297] on div at bounding box center [662, 293] width 6 height 10
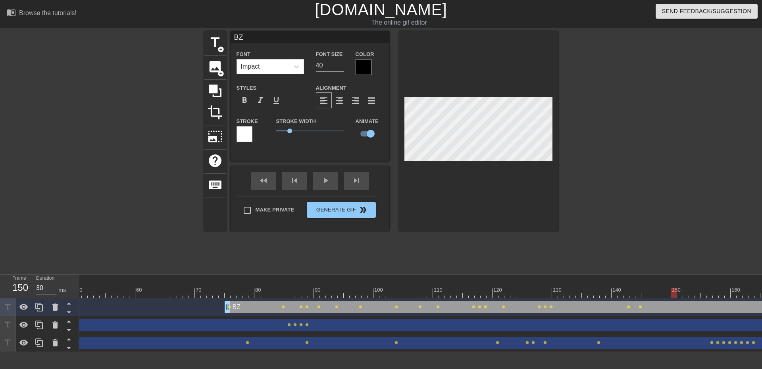
drag, startPoint x: 663, startPoint y: 296, endPoint x: 671, endPoint y: 296, distance: 7.5
click at [671, 296] on div at bounding box center [674, 293] width 6 height 10
drag, startPoint x: 672, startPoint y: 291, endPoint x: 703, endPoint y: 292, distance: 31.0
click at [703, 292] on div at bounding box center [704, 293] width 6 height 10
drag, startPoint x: 705, startPoint y: 292, endPoint x: 726, endPoint y: 295, distance: 20.5
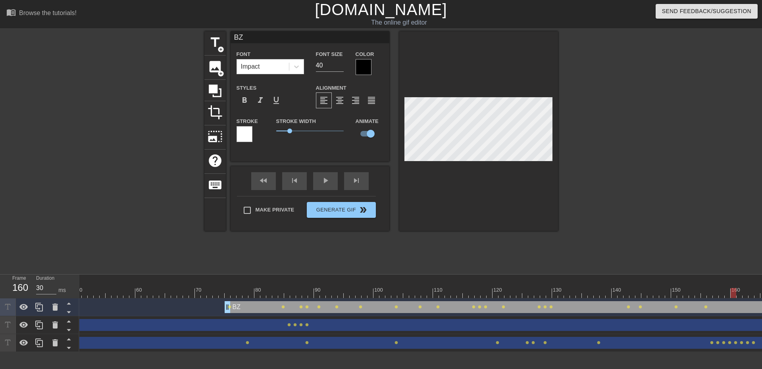
click at [726, 295] on div at bounding box center [391, 293] width 1214 height 10
click at [573, 176] on div "title add_circle image add_circle crop photo_size_select_large help keyboard BZ…" at bounding box center [381, 150] width 762 height 238
drag, startPoint x: 731, startPoint y: 293, endPoint x: 561, endPoint y: 205, distance: 190.7
click at [725, 293] on div at bounding box center [727, 293] width 6 height 10
click at [545, 163] on div at bounding box center [478, 131] width 159 height 200
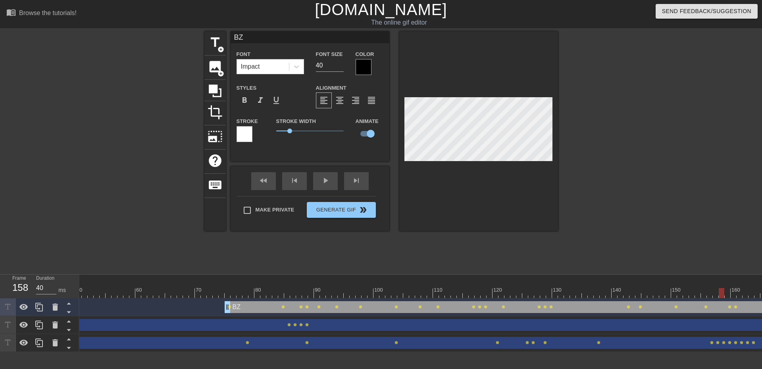
click at [722, 294] on div at bounding box center [721, 293] width 6 height 10
click at [541, 161] on div at bounding box center [478, 131] width 159 height 200
drag, startPoint x: 720, startPoint y: 293, endPoint x: 716, endPoint y: 293, distance: 4.8
click at [716, 293] on div at bounding box center [715, 293] width 6 height 10
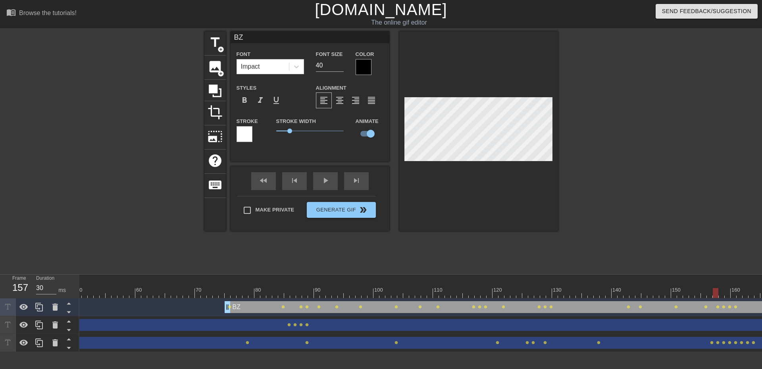
click at [539, 161] on div at bounding box center [478, 131] width 159 height 200
drag, startPoint x: 714, startPoint y: 292, endPoint x: 708, endPoint y: 293, distance: 5.2
click at [708, 293] on div at bounding box center [709, 293] width 6 height 10
drag, startPoint x: 688, startPoint y: 292, endPoint x: 113, endPoint y: 281, distance: 575.3
click at [113, 281] on div "10 20 30 40 50 60 70 80 90 100 110 120 130 140 150 160" at bounding box center [391, 286] width 1214 height 23
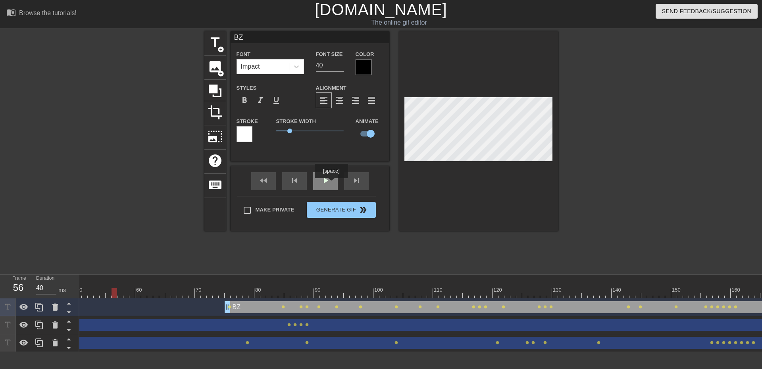
click at [331, 184] on div "play_arrow" at bounding box center [325, 181] width 25 height 18
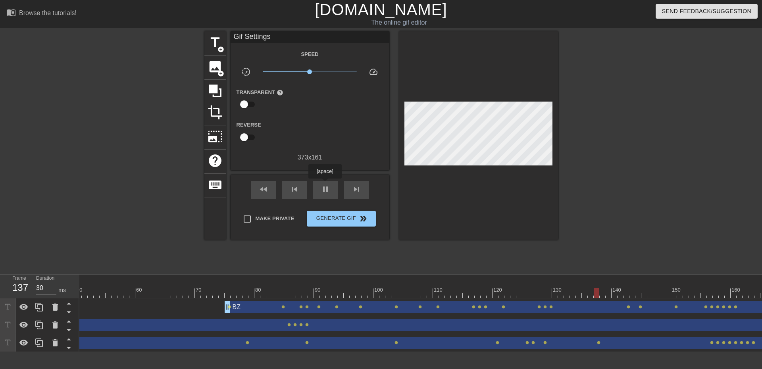
drag, startPoint x: 324, startPoint y: 184, endPoint x: 384, endPoint y: 321, distance: 149.1
click at [324, 183] on div "pause" at bounding box center [325, 190] width 25 height 18
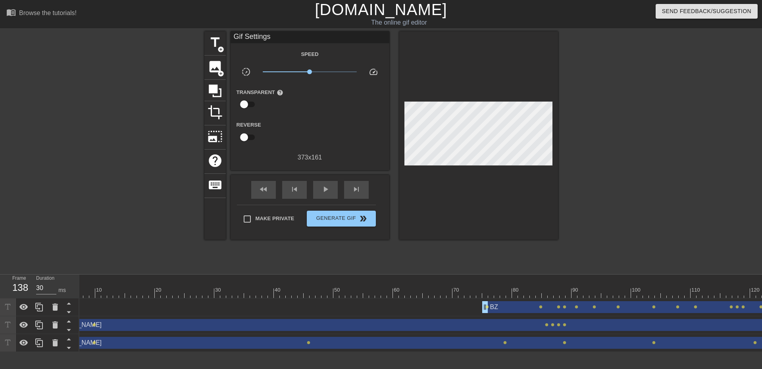
scroll to position [0, 0]
click at [112, 279] on div at bounding box center [686, 279] width 1214 height 8
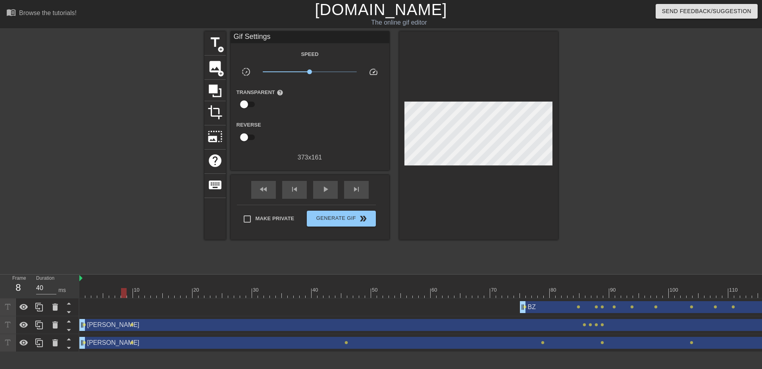
drag, startPoint x: 94, startPoint y: 294, endPoint x: 123, endPoint y: 302, distance: 31.0
click at [123, 302] on div "10 20 30 40 50 60 70 80 90 100 110 120 130 140 150 160" at bounding box center [420, 313] width 682 height 77
click at [123, 302] on div "BZ drag_handle drag_handle lens lens lens lens lens lens lens lens lens lens le…" at bounding box center [686, 307] width 1214 height 12
click at [126, 296] on div at bounding box center [124, 293] width 6 height 10
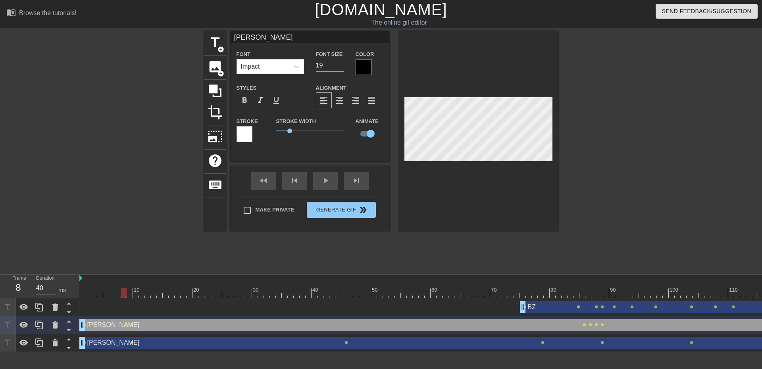
click at [128, 255] on div at bounding box center [135, 150] width 119 height 238
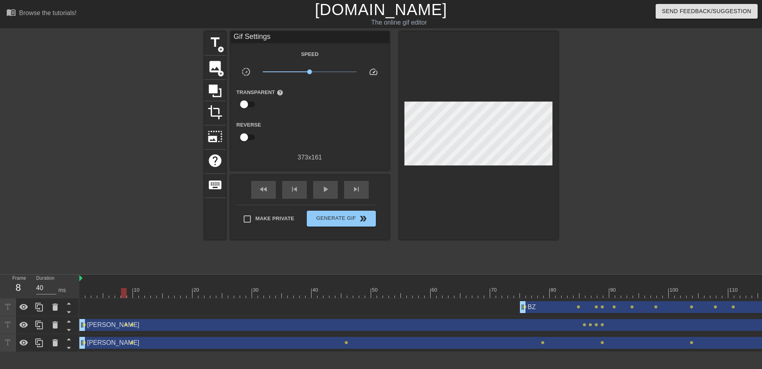
click at [124, 297] on div at bounding box center [124, 293] width 6 height 10
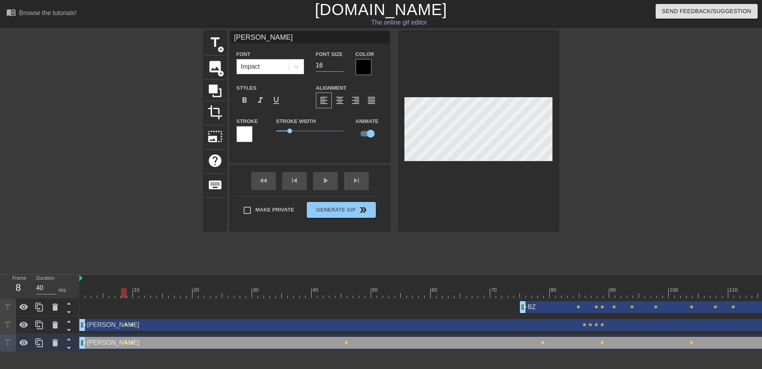
click at [599, 159] on div at bounding box center [626, 150] width 119 height 238
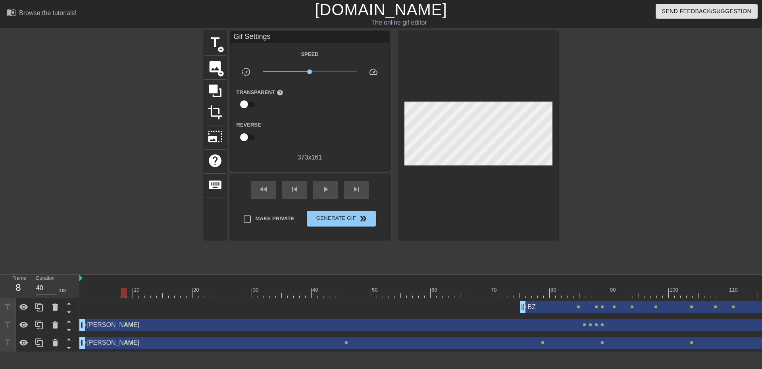
drag, startPoint x: 124, startPoint y: 294, endPoint x: 83, endPoint y: 295, distance: 40.9
click at [121, 295] on div at bounding box center [124, 293] width 6 height 10
click at [324, 185] on span "play_arrow" at bounding box center [326, 189] width 10 height 10
click at [331, 187] on div "pause" at bounding box center [325, 190] width 25 height 18
drag, startPoint x: 520, startPoint y: 294, endPoint x: 338, endPoint y: 292, distance: 182.1
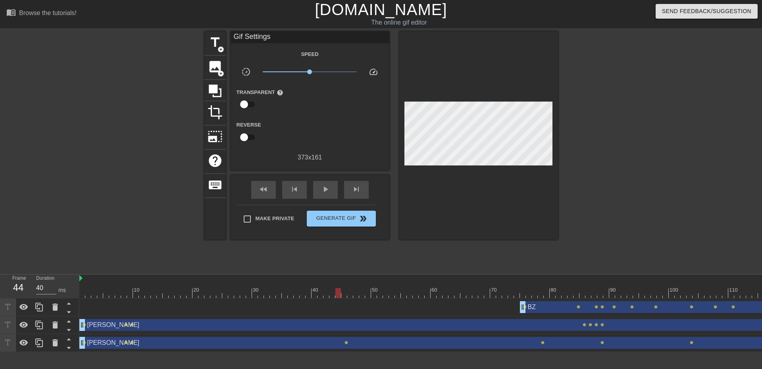
click at [338, 292] on div at bounding box center [338, 293] width 6 height 10
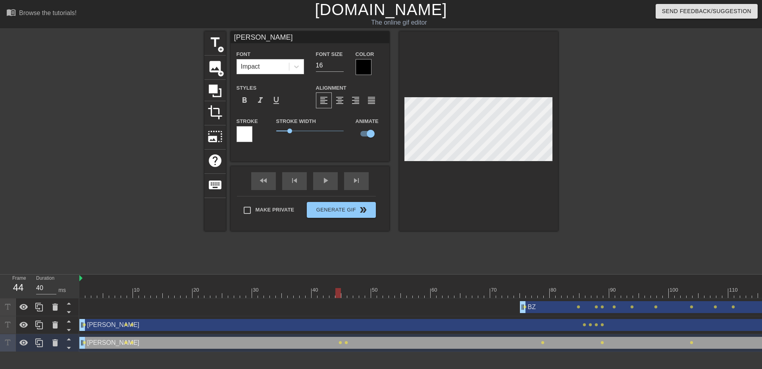
click at [446, 257] on div "title add_circle image add_circle crop photo_size_select_large help keyboard [P…" at bounding box center [380, 150] width 353 height 238
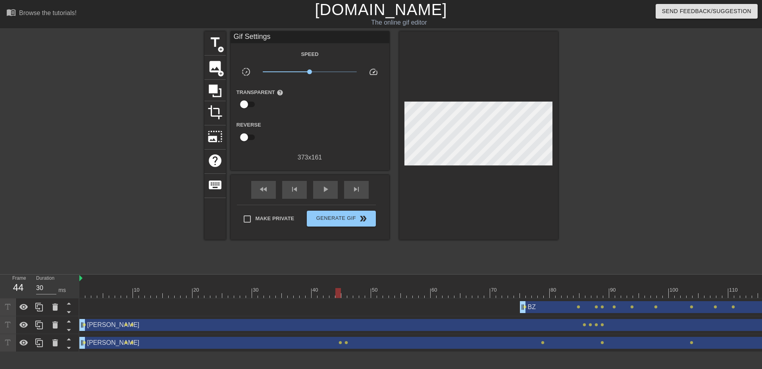
drag, startPoint x: 337, startPoint y: 293, endPoint x: 217, endPoint y: 284, distance: 120.9
click at [217, 285] on div "10 20 30 40 50 60 70 80 90 100 110 120 130 140 150 160" at bounding box center [686, 286] width 1214 height 23
click at [324, 188] on span "play_arrow" at bounding box center [326, 189] width 10 height 10
click at [324, 188] on span "pause" at bounding box center [326, 189] width 10 height 10
type input "30"
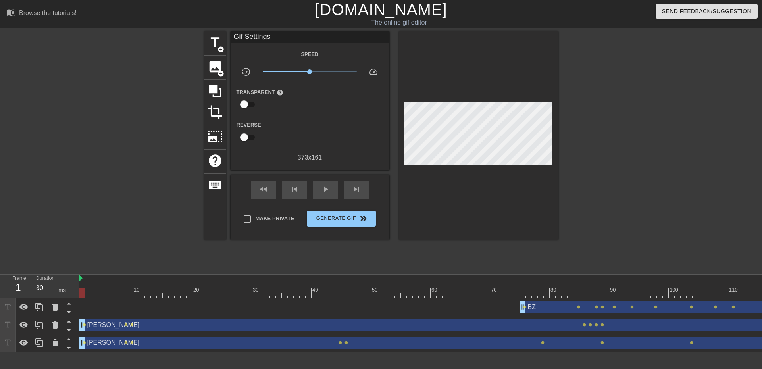
drag, startPoint x: 290, startPoint y: 295, endPoint x: 2, endPoint y: 276, distance: 289.0
click at [2, 276] on div "Frame 1 Duration 30 ms 10 20 30 40 50 60 70 80 90 100 110 120 130 140 150" at bounding box center [381, 313] width 762 height 77
click at [353, 219] on span "Generate Gif double_arrow" at bounding box center [341, 219] width 62 height 10
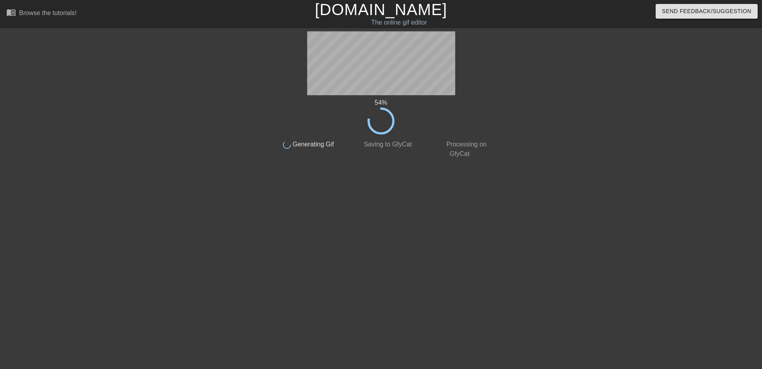
drag, startPoint x: 514, startPoint y: 278, endPoint x: 519, endPoint y: 276, distance: 5.5
click at [514, 273] on html "menu_book Browse the tutorials! [DOMAIN_NAME] The online gif editor Send Feedba…" at bounding box center [381, 136] width 762 height 273
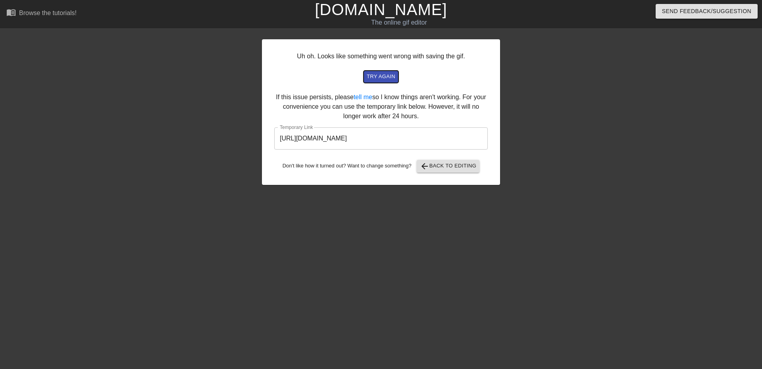
click at [369, 75] on span "try again" at bounding box center [381, 76] width 29 height 9
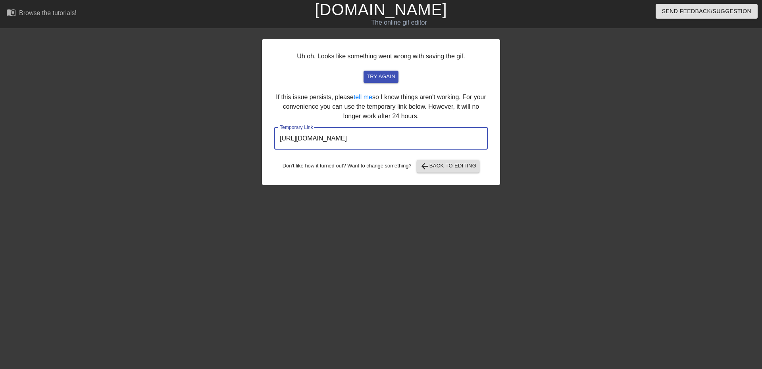
drag, startPoint x: 461, startPoint y: 140, endPoint x: 234, endPoint y: 142, distance: 226.5
click at [234, 142] on div "Uh oh. Looks like something went wrong with saving the gif. try again If this i…" at bounding box center [381, 150] width 762 height 238
drag, startPoint x: 382, startPoint y: 238, endPoint x: 388, endPoint y: 234, distance: 6.7
click at [383, 237] on div "Uh oh. Looks like something went wrong with saving the gif. try again If this i…" at bounding box center [381, 150] width 238 height 238
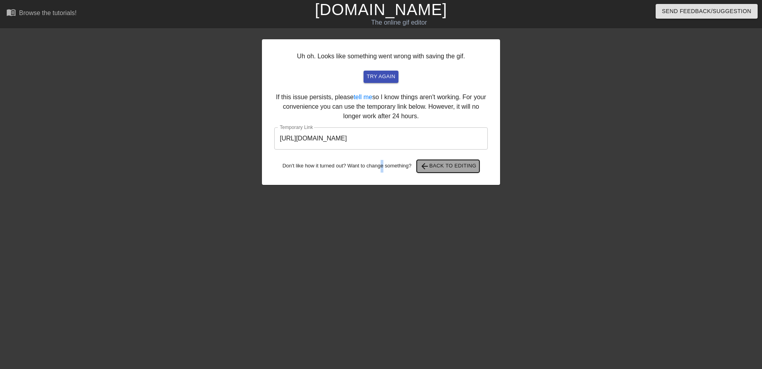
click at [453, 162] on span "arrow_back Back to Editing" at bounding box center [448, 166] width 57 height 10
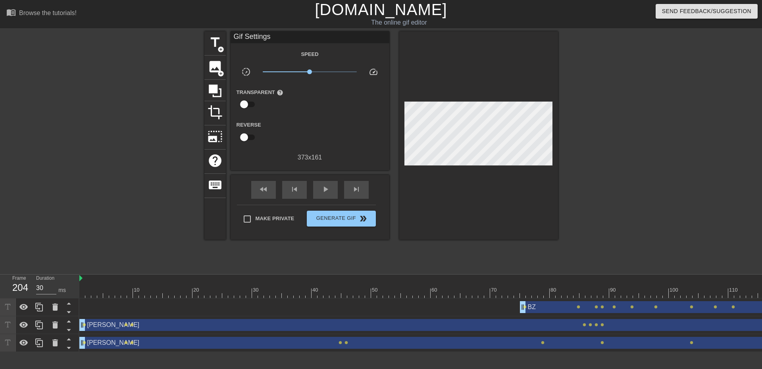
click at [538, 288] on div at bounding box center [686, 293] width 1214 height 10
drag, startPoint x: 540, startPoint y: 290, endPoint x: 557, endPoint y: 288, distance: 17.1
click at [557, 288] on div at bounding box center [558, 293] width 6 height 10
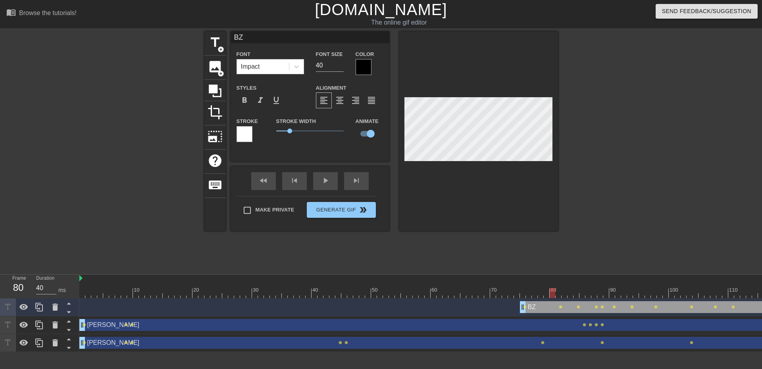
click at [555, 292] on div at bounding box center [552, 293] width 6 height 10
drag, startPoint x: 553, startPoint y: 289, endPoint x: 520, endPoint y: 288, distance: 32.5
click at [520, 288] on div at bounding box center [523, 293] width 6 height 10
click at [387, 143] on div "title add_circle image add_circle crop photo_size_select_large help keyboard BZ…" at bounding box center [380, 131] width 353 height 200
drag, startPoint x: 522, startPoint y: 290, endPoint x: 532, endPoint y: 292, distance: 10.2
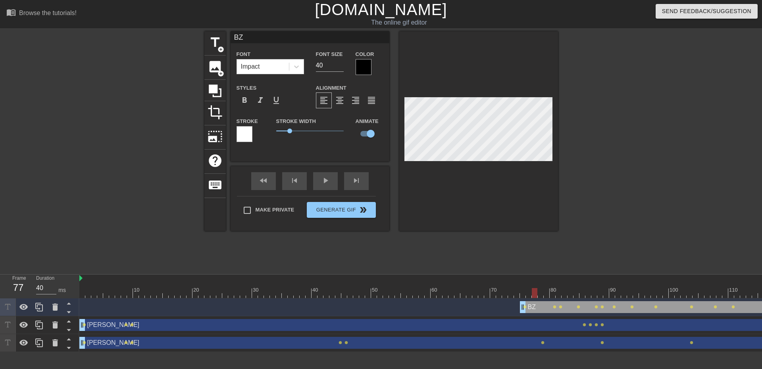
click at [532, 292] on div at bounding box center [535, 293] width 6 height 10
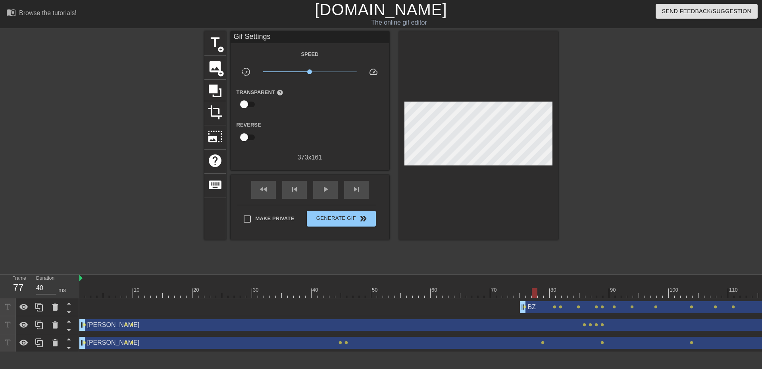
click at [396, 156] on div "title add_circle image add_circle crop photo_size_select_large help keyboard Gi…" at bounding box center [380, 135] width 353 height 208
click at [403, 157] on div at bounding box center [478, 135] width 159 height 208
click at [408, 153] on div "title add_circle image add_circle crop photo_size_select_large help keyboard Gi…" at bounding box center [380, 135] width 353 height 208
click at [541, 313] on div "BZ drag_handle drag_handle lens lens lens lens lens lens lens lens lens lens le…" at bounding box center [686, 307] width 1214 height 18
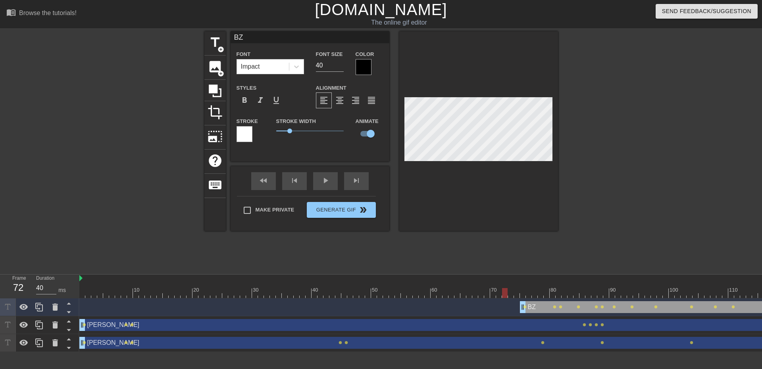
drag, startPoint x: 533, startPoint y: 294, endPoint x: 390, endPoint y: 287, distance: 142.9
click at [390, 287] on div "10 20 30 40 50 60 70 80 90 100 110 120 130 140 150 160" at bounding box center [686, 286] width 1214 height 23
click at [330, 179] on div "fast_rewind skip_previous play_arrow skip_next" at bounding box center [309, 181] width 129 height 30
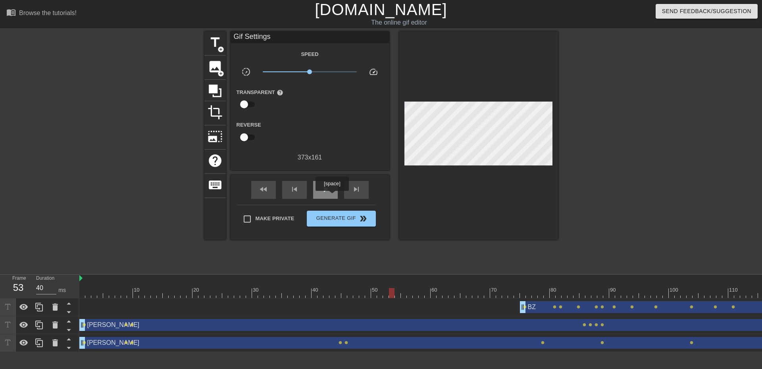
click at [330, 196] on div "play_arrow" at bounding box center [325, 190] width 25 height 18
click at [328, 196] on div "pause" at bounding box center [325, 190] width 25 height 18
click at [457, 287] on div at bounding box center [457, 287] width 6 height 10
click at [319, 181] on div "play_arrow" at bounding box center [325, 190] width 25 height 18
type input "30"
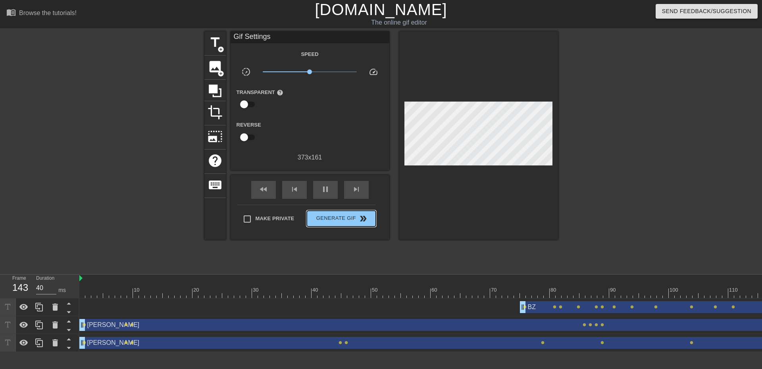
click at [343, 215] on span "Generate Gif double_arrow" at bounding box center [341, 219] width 62 height 10
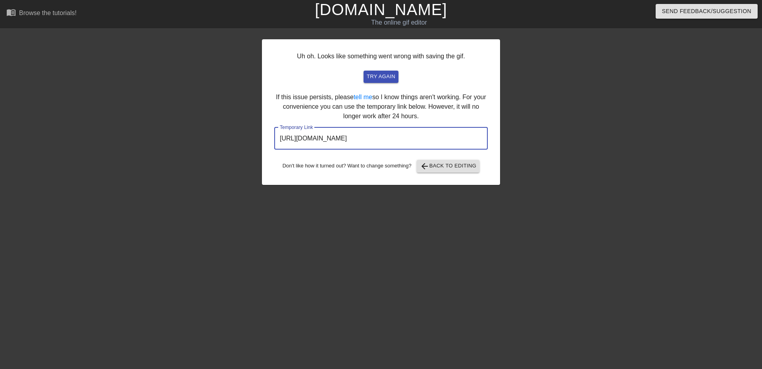
drag, startPoint x: 434, startPoint y: 138, endPoint x: 254, endPoint y: 140, distance: 180.1
click at [254, 140] on div "Uh oh. Looks like something went wrong with saving the gif. try again If this i…" at bounding box center [381, 150] width 762 height 238
click at [457, 166] on span "arrow_back Back to Editing" at bounding box center [448, 166] width 57 height 10
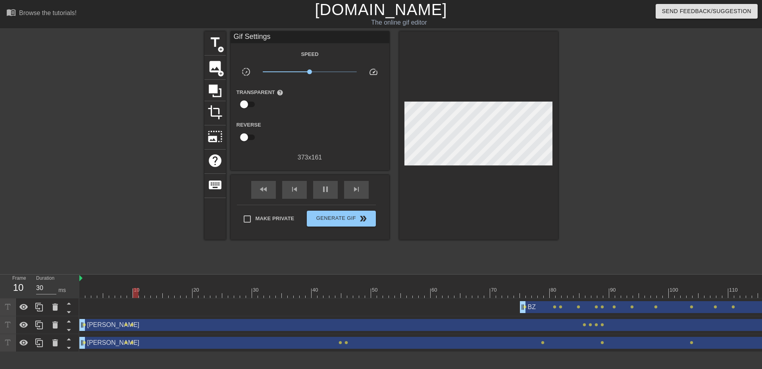
click at [103, 328] on div "[PERSON_NAME] drag_handle drag_handle" at bounding box center [686, 325] width 1214 height 12
click at [326, 184] on span "pause" at bounding box center [326, 189] width 10 height 10
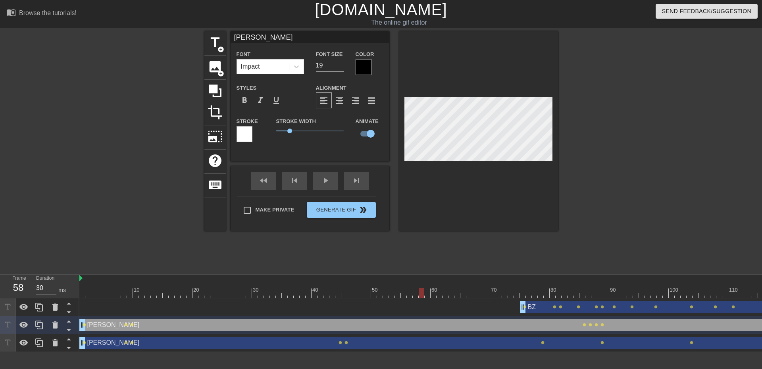
scroll to position [1, 1]
click at [424, 244] on div "title add_circle image add_circle crop photo_size_select_large help keyboard Ni…" at bounding box center [380, 150] width 353 height 238
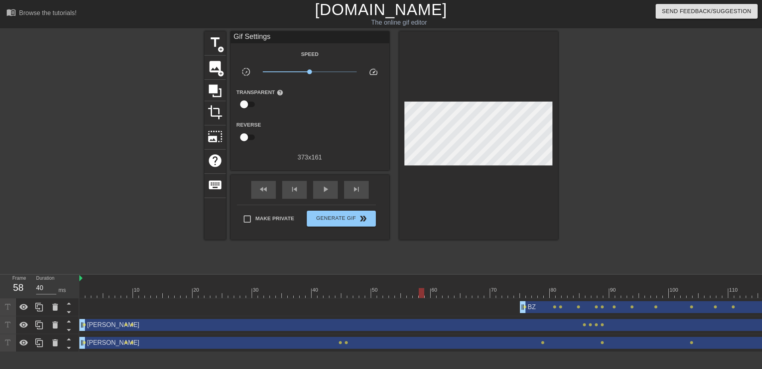
type input "30"
drag, startPoint x: 420, startPoint y: 295, endPoint x: 1, endPoint y: 265, distance: 420.4
click at [1, 265] on div "menu_book Browse the tutorials! [DOMAIN_NAME] The online gif editor Send Feedba…" at bounding box center [381, 176] width 762 height 352
click at [215, 326] on div "[PERSON_NAME] drag_handle drag_handle" at bounding box center [686, 325] width 1214 height 12
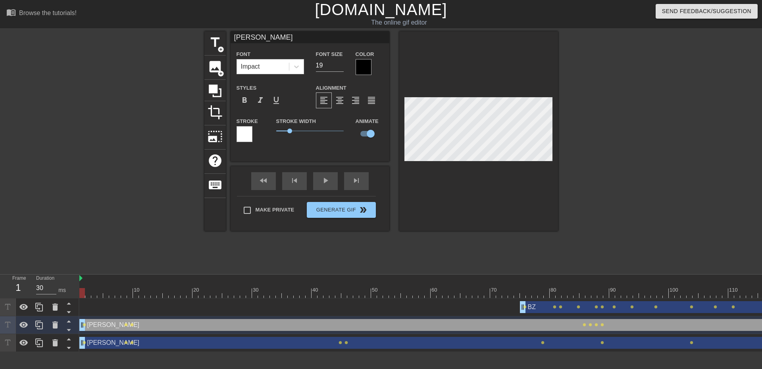
type input "[PERSON_NAME],"
type textarea "[PERSON_NAME],"
type input "[PERSON_NAME],"
type textarea "[PERSON_NAME],"
type input "[PERSON_NAME]"
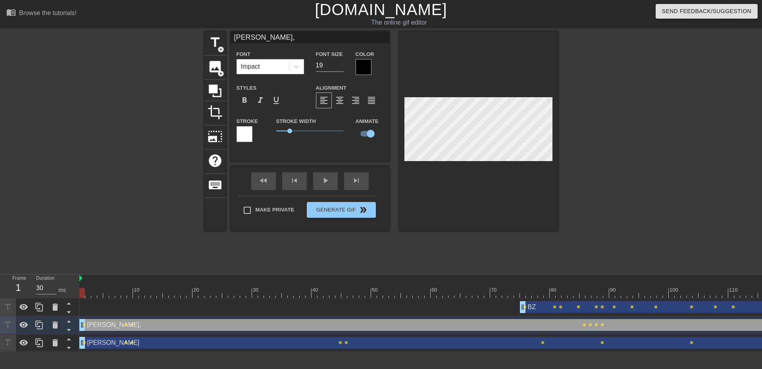
type textarea "[PERSON_NAME]"
type input "[PERSON_NAME]"
type textarea "[PERSON_NAME]"
type input "[PERSON_NAME], Kor"
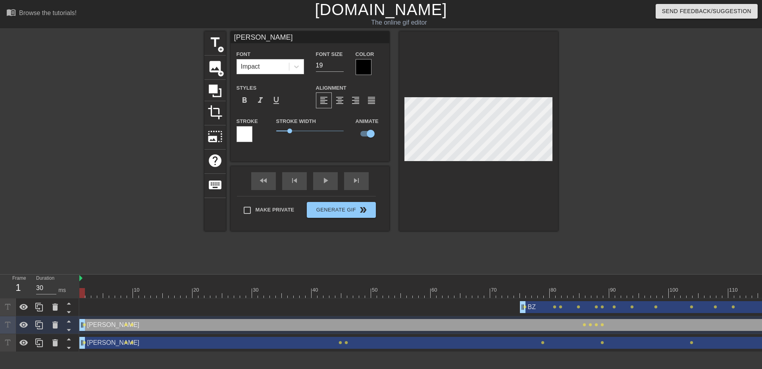
type textarea "[PERSON_NAME], Kor"
type input "[PERSON_NAME]"
type textarea "[PERSON_NAME]"
type input "[PERSON_NAME]"
type textarea "[PERSON_NAME]"
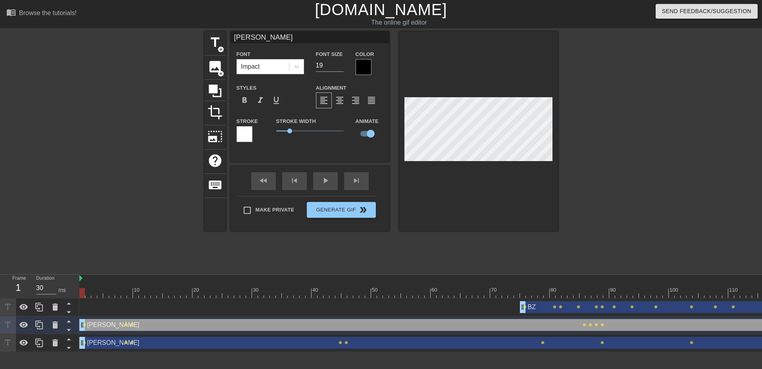
type input "[PERSON_NAME]"
type textarea "[PERSON_NAME]"
type input "[PERSON_NAME]"
type textarea "[PERSON_NAME]"
type input "[PERSON_NAME]"
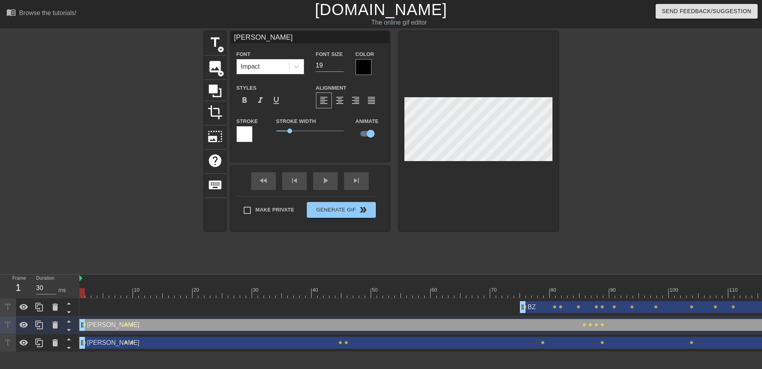
type textarea "[PERSON_NAME]"
type input "[PERSON_NAME]"
type textarea "[PERSON_NAME]"
type input "[PERSON_NAME]"
type textarea "[PERSON_NAME]"
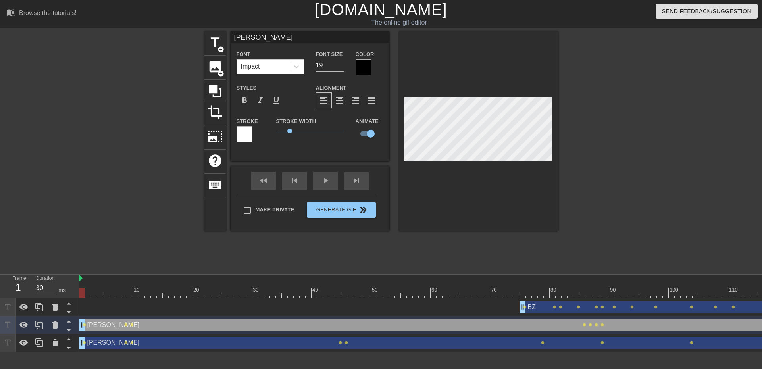
type input "[PERSON_NAME]"
type textarea "[PERSON_NAME]"
type input "[PERSON_NAME]"
type textarea "[PERSON_NAME]"
type input "[PERSON_NAME]"
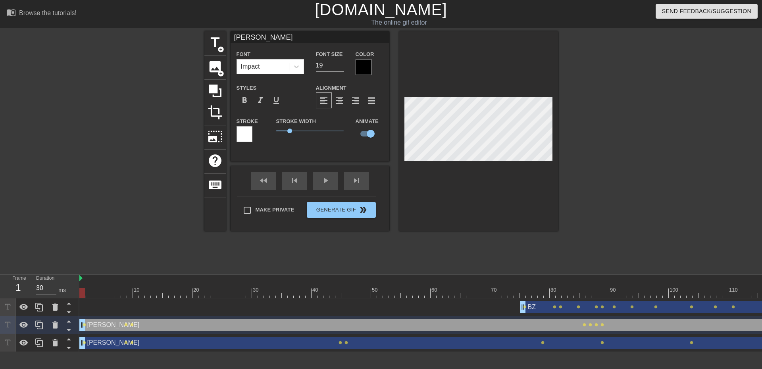
type textarea "[PERSON_NAME]"
type input "[PERSON_NAME], [PERSON_NAME]"
type textarea "[PERSON_NAME], [PERSON_NAME]"
type input "[PERSON_NAME], [PERSON_NAME]"
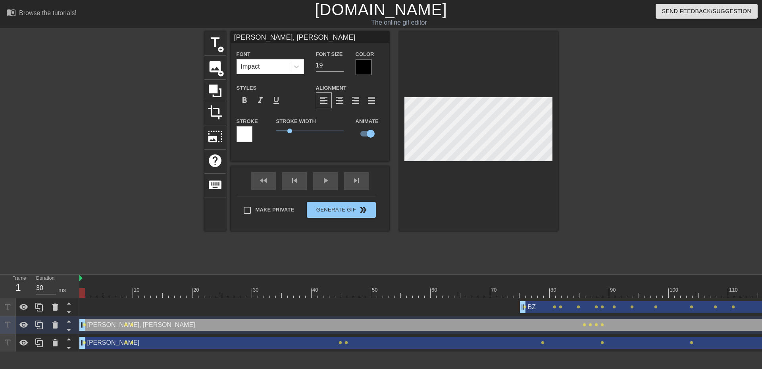
type textarea "[PERSON_NAME], [PERSON_NAME]"
type input "[PERSON_NAME], [PERSON_NAME] i T"
type textarea "[PERSON_NAME], [PERSON_NAME] i T"
type input "[PERSON_NAME], [PERSON_NAME] i To"
type textarea "[PERSON_NAME], [PERSON_NAME] i To"
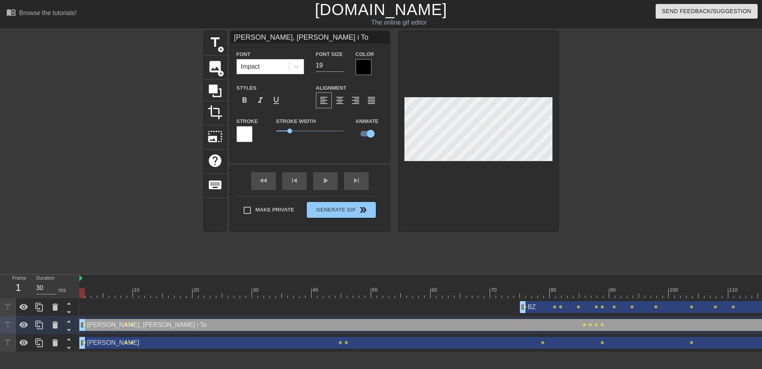
type input "[PERSON_NAME], [PERSON_NAME] i [PERSON_NAME]"
type textarea "[PERSON_NAME], [PERSON_NAME] i [PERSON_NAME]"
type input "[PERSON_NAME], [PERSON_NAME] i Tome"
type textarea "[PERSON_NAME], [PERSON_NAME] i Tome"
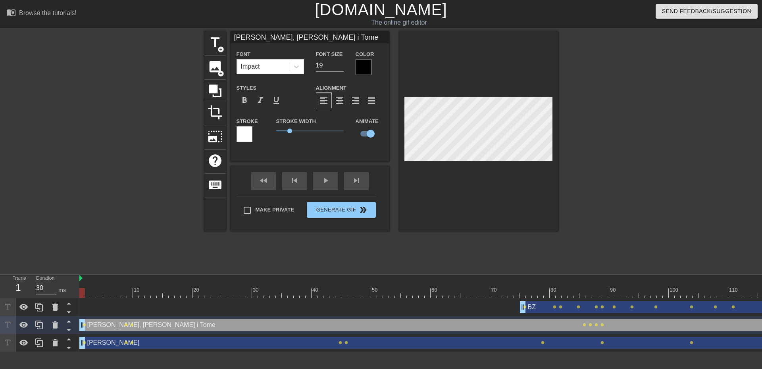
type input "[PERSON_NAME], [PERSON_NAME]"
type textarea "[PERSON_NAME], [PERSON_NAME]"
click at [622, 169] on div at bounding box center [626, 150] width 119 height 238
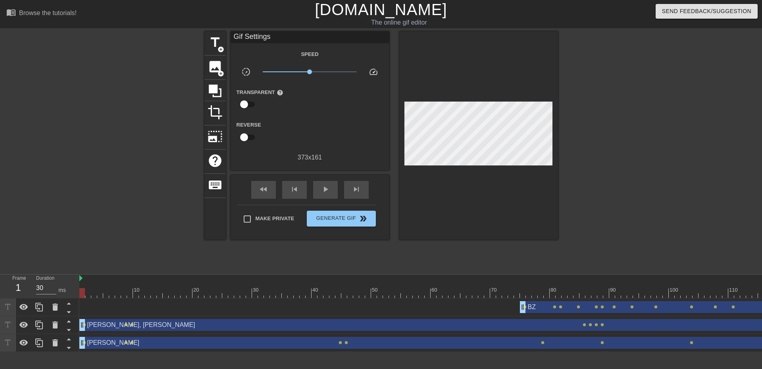
click at [88, 242] on div at bounding box center [135, 150] width 119 height 238
click at [320, 188] on div "play_arrow" at bounding box center [325, 190] width 25 height 18
click at [324, 199] on div "fast_rewind skip_previous pause skip_next" at bounding box center [309, 190] width 129 height 30
drag, startPoint x: 115, startPoint y: 287, endPoint x: 111, endPoint y: 291, distance: 5.6
click at [113, 288] on div "10 20 30 40 50 60 70 80 90 100 110 120 130 140 150 160" at bounding box center [686, 286] width 1214 height 23
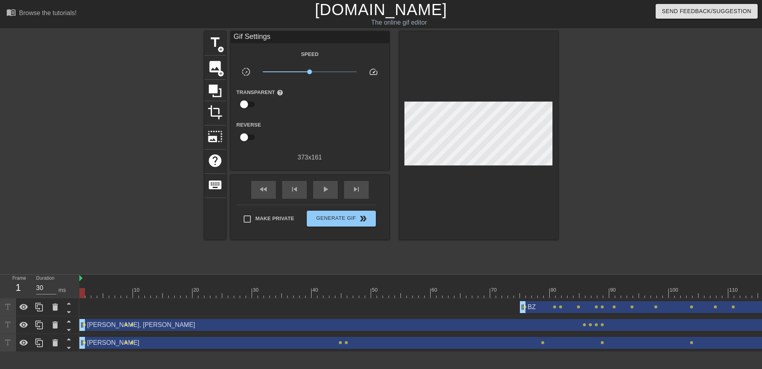
drag, startPoint x: 110, startPoint y: 292, endPoint x: 64, endPoint y: 292, distance: 46.0
click at [64, 292] on div "Frame 1 Duration 30 ms 10 20 30 40 50 60 70 80 90 100 110 120 130 140 150" at bounding box center [381, 313] width 762 height 77
click at [324, 188] on span "play_arrow" at bounding box center [326, 189] width 10 height 10
click at [327, 188] on span "pause" at bounding box center [326, 189] width 10 height 10
drag, startPoint x: 142, startPoint y: 295, endPoint x: 45, endPoint y: 297, distance: 96.8
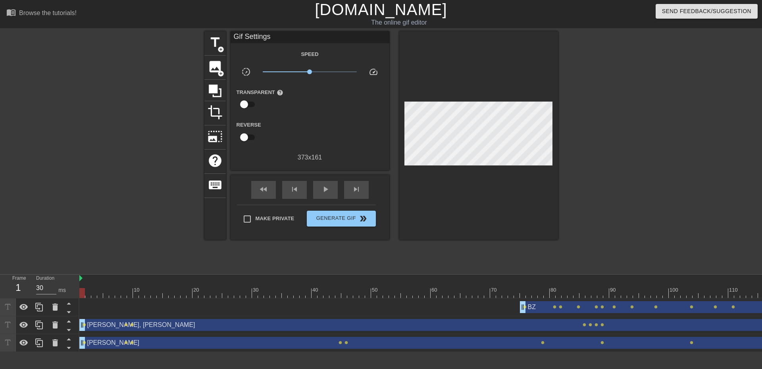
click at [45, 297] on div "Frame 1 Duration 30 ms 10 20 30 40 50 60 70 80 90 100 110 120 130 140 150" at bounding box center [381, 313] width 762 height 77
click at [327, 188] on span "play_arrow" at bounding box center [326, 189] width 10 height 10
drag, startPoint x: 99, startPoint y: 297, endPoint x: 75, endPoint y: 298, distance: 23.8
click at [75, 298] on div "Frame 1 Duration 30 ms 10 20 30 40 50 60 70 80 90 100 110 120 130 140 150" at bounding box center [381, 313] width 762 height 77
click at [330, 189] on div "play_arrow" at bounding box center [325, 190] width 25 height 18
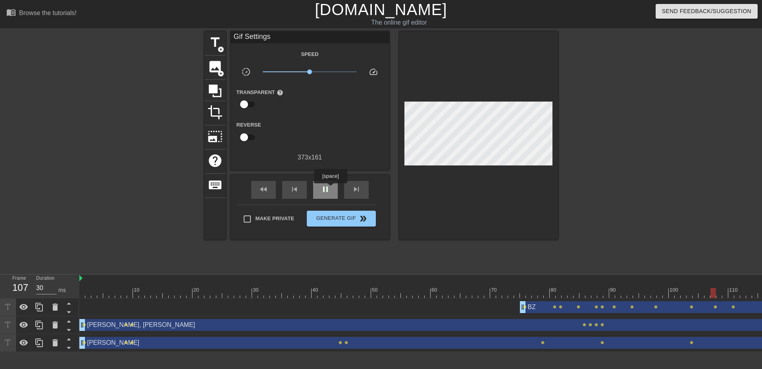
click at [330, 189] on div "pause" at bounding box center [325, 190] width 25 height 18
type input "30"
drag, startPoint x: 108, startPoint y: 288, endPoint x: 45, endPoint y: 291, distance: 62.7
click at [45, 291] on div "Frame 1 Duration 30 ms 10 20 30 40 50 60 70 80 90 100 110 120 130 140 150" at bounding box center [381, 313] width 762 height 77
click at [105, 324] on div "[PERSON_NAME], [PERSON_NAME] drag_handle drag_handle" at bounding box center [686, 325] width 1214 height 12
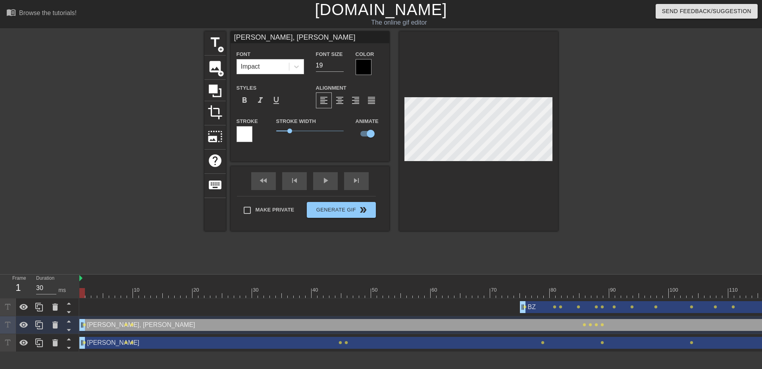
type input "[PERSON_NAME], [PERSON_NAME]"
type textarea "[PERSON_NAME], [PERSON_NAME]"
type input "[PERSON_NAME], [PERSON_NAME]"
type textarea "[PERSON_NAME], [PERSON_NAME]"
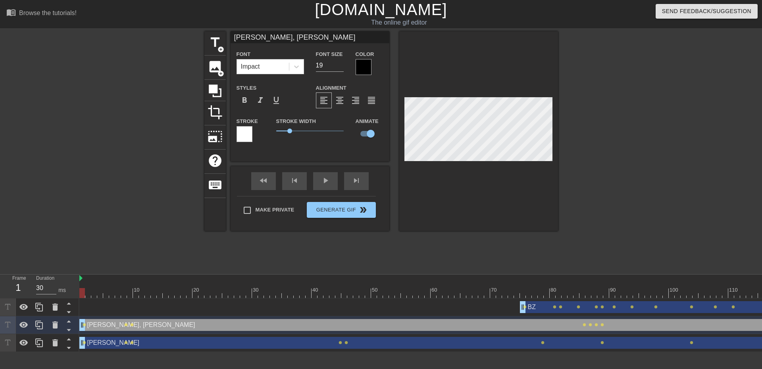
type input "[PERSON_NAME], [PERSON_NAME]"
type textarea "[PERSON_NAME], [PERSON_NAME]"
type input "[PERSON_NAME], [PERSON_NAME]"
type textarea "[PERSON_NAME], [PERSON_NAME]"
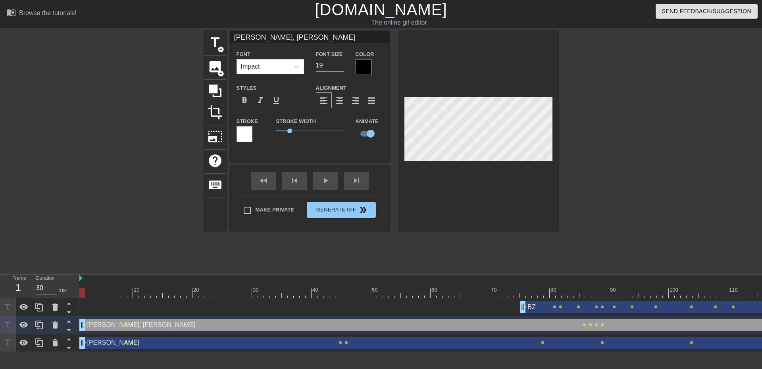
type input "[PERSON_NAME], [PERSON_NAME], [PERSON_NAME]"
type textarea "[PERSON_NAME], [PERSON_NAME], [PERSON_NAME]"
type input "[PERSON_NAME], [PERSON_NAME], [PERSON_NAME]"
type textarea "[PERSON_NAME], [PERSON_NAME], [PERSON_NAME]"
type input "[PERSON_NAME], [PERSON_NAME], [PERSON_NAME] i I"
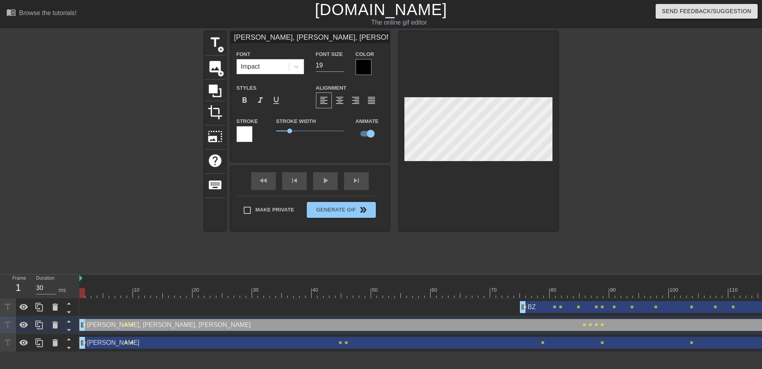
type textarea "[PERSON_NAME], [PERSON_NAME], [PERSON_NAME] i I"
type input "[PERSON_NAME], [PERSON_NAME], [PERSON_NAME] i Ig"
type textarea "[PERSON_NAME], [PERSON_NAME], [PERSON_NAME] i Ig"
type input "[PERSON_NAME], [PERSON_NAME], [PERSON_NAME] i Igo"
type textarea "[PERSON_NAME], [PERSON_NAME], [PERSON_NAME] i Igo"
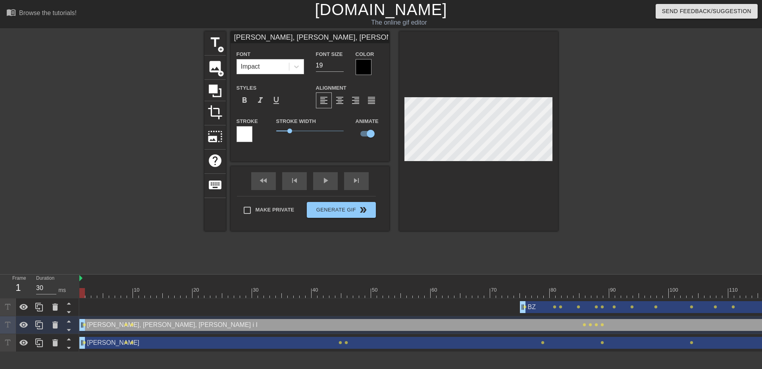
scroll to position [1, 5]
type input "[PERSON_NAME], [PERSON_NAME], [PERSON_NAME] i [PERSON_NAME]"
type textarea "[PERSON_NAME], [PERSON_NAME], [PERSON_NAME] i [PERSON_NAME]"
click at [599, 171] on div at bounding box center [626, 150] width 119 height 238
click at [340, 67] on input "18" at bounding box center [330, 65] width 28 height 13
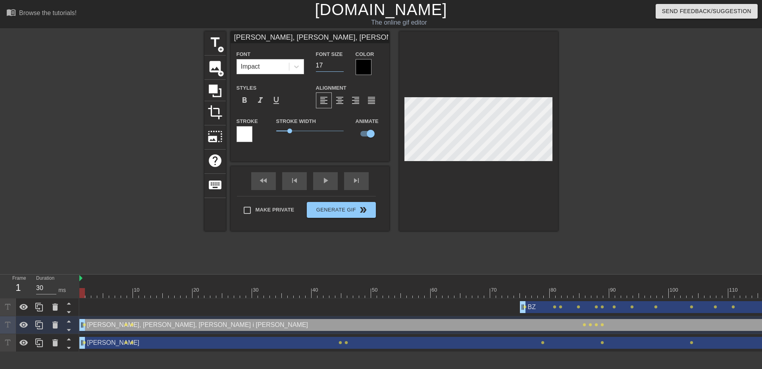
click at [340, 67] on input "17" at bounding box center [330, 65] width 28 height 13
click at [340, 67] on input "16" at bounding box center [330, 65] width 28 height 13
click at [340, 67] on input "15" at bounding box center [330, 65] width 28 height 13
type input "14"
click at [340, 67] on input "14" at bounding box center [330, 65] width 28 height 13
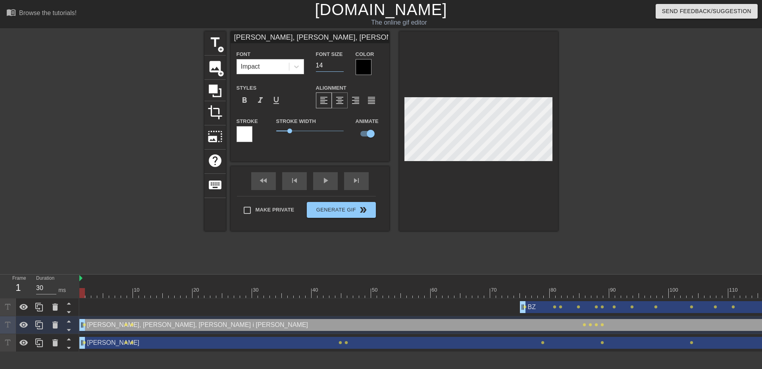
click at [340, 102] on span "format_align_center" at bounding box center [340, 101] width 10 height 10
click at [325, 102] on span "format_align_left" at bounding box center [324, 101] width 10 height 10
type input "[PERSON_NAME], [PERSON_NAME], [PERSON_NAME] i [PERSON_NAME]"
type textarea "[PERSON_NAME], [PERSON_NAME], [PERSON_NAME] i [PERSON_NAME]"
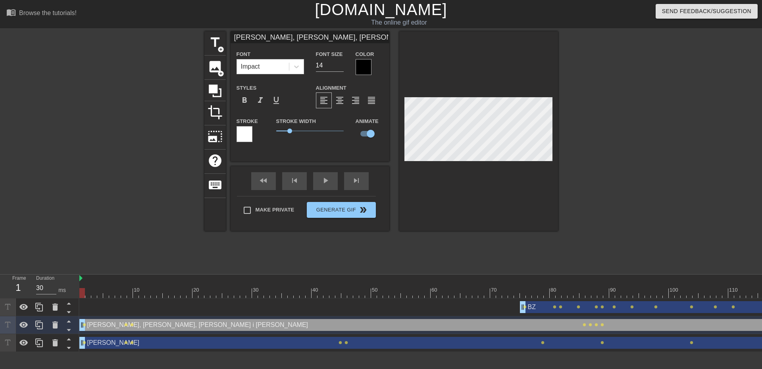
click at [621, 169] on div at bounding box center [626, 150] width 119 height 238
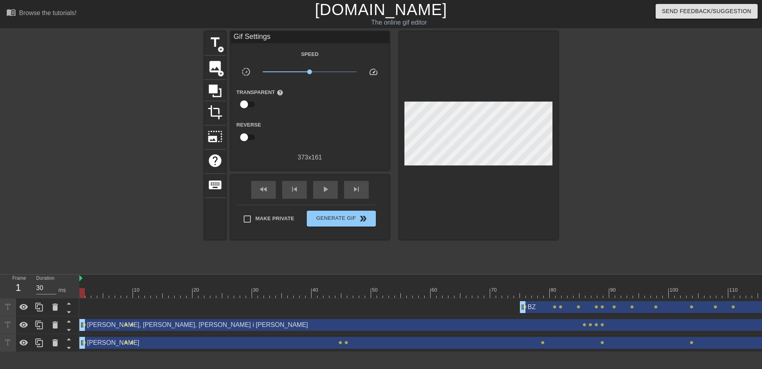
click at [672, 161] on div at bounding box center [626, 150] width 119 height 238
drag, startPoint x: 117, startPoint y: 136, endPoint x: 133, endPoint y: 184, distance: 49.9
click at [117, 136] on div at bounding box center [135, 150] width 119 height 238
click at [323, 194] on div "play_arrow" at bounding box center [325, 190] width 25 height 18
click at [324, 194] on div "pause" at bounding box center [325, 190] width 25 height 18
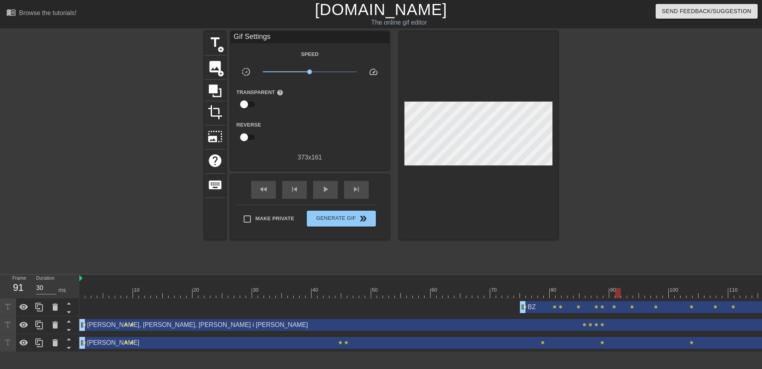
drag, startPoint x: 630, startPoint y: 283, endPoint x: 616, endPoint y: 289, distance: 15.5
click at [616, 289] on div "10 20 30 40 50 60 70 80 90 100 110 120 130 140 150 160" at bounding box center [686, 286] width 1214 height 23
drag, startPoint x: 617, startPoint y: 293, endPoint x: 598, endPoint y: 292, distance: 19.1
click at [598, 292] on div at bounding box center [600, 293] width 6 height 10
click at [634, 249] on div at bounding box center [626, 150] width 119 height 238
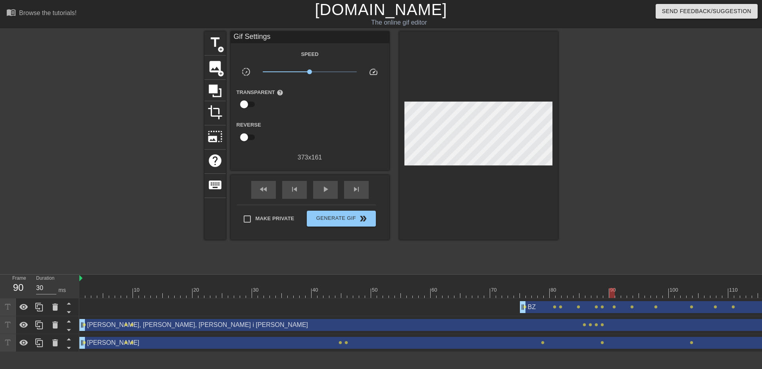
drag, startPoint x: 598, startPoint y: 296, endPoint x: 607, endPoint y: 296, distance: 9.1
click at [607, 296] on div at bounding box center [686, 293] width 1214 height 10
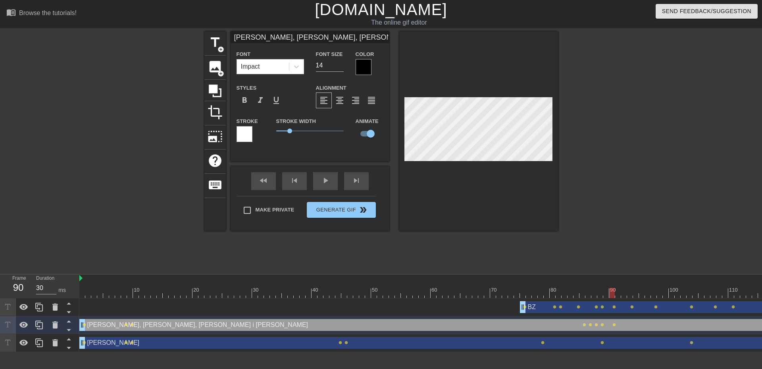
click at [564, 135] on div "title add_circle image add_circle crop photo_size_select_large help keyboard [P…" at bounding box center [381, 150] width 762 height 238
click at [631, 167] on div at bounding box center [626, 150] width 119 height 238
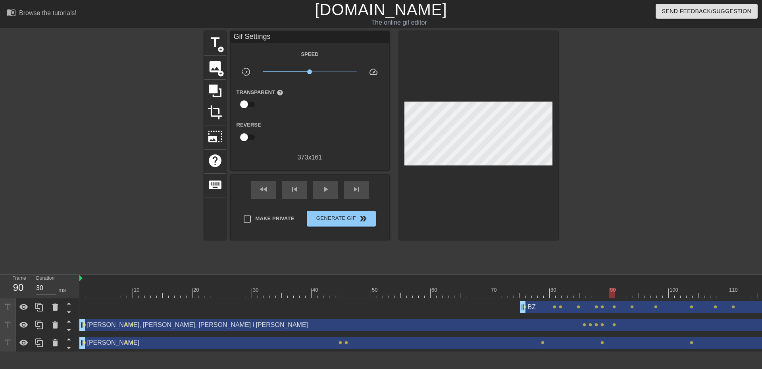
drag, startPoint x: 113, startPoint y: 288, endPoint x: 115, endPoint y: 294, distance: 6.6
click at [114, 293] on div "10 20 30 40 50 60 70 80 90 100 110 120 130 140 150 160" at bounding box center [686, 286] width 1214 height 23
drag, startPoint x: 115, startPoint y: 294, endPoint x: 56, endPoint y: 300, distance: 59.0
click at [50, 300] on div "Frame 4 Duration 30 ms 10 20 30 40 50 60 70 80 90 100 110 120 130 140 150" at bounding box center [381, 313] width 762 height 77
click at [324, 192] on span "play_arrow" at bounding box center [326, 189] width 10 height 10
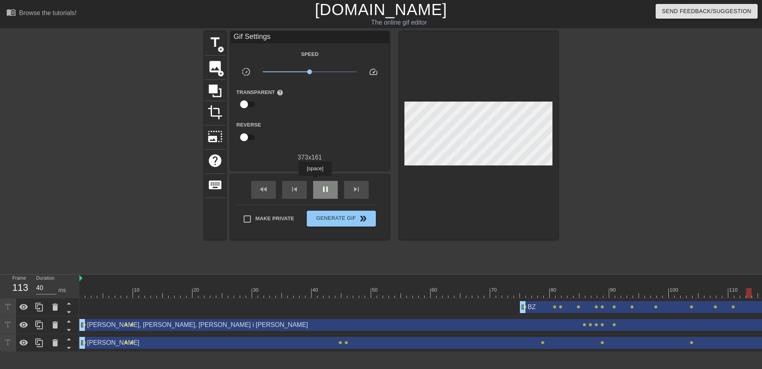
click at [319, 181] on div "pause" at bounding box center [325, 190] width 25 height 18
type input "30"
drag, startPoint x: 153, startPoint y: 298, endPoint x: 38, endPoint y: 301, distance: 115.1
click at [35, 299] on div "Frame 1 Duration 30 ms 10 20 30 40 50 60 70 80 90 100 110 120 130 140 150" at bounding box center [381, 313] width 762 height 77
click at [339, 220] on span "Generate Gif double_arrow" at bounding box center [341, 219] width 62 height 10
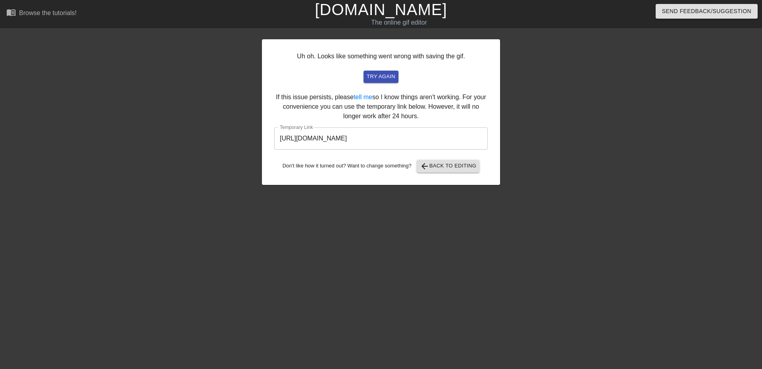
click at [462, 142] on input "[URL][DOMAIN_NAME]" at bounding box center [380, 138] width 213 height 22
click at [430, 135] on input "[URL][DOMAIN_NAME]" at bounding box center [380, 138] width 213 height 22
